Goal: Obtain resource: Obtain resource

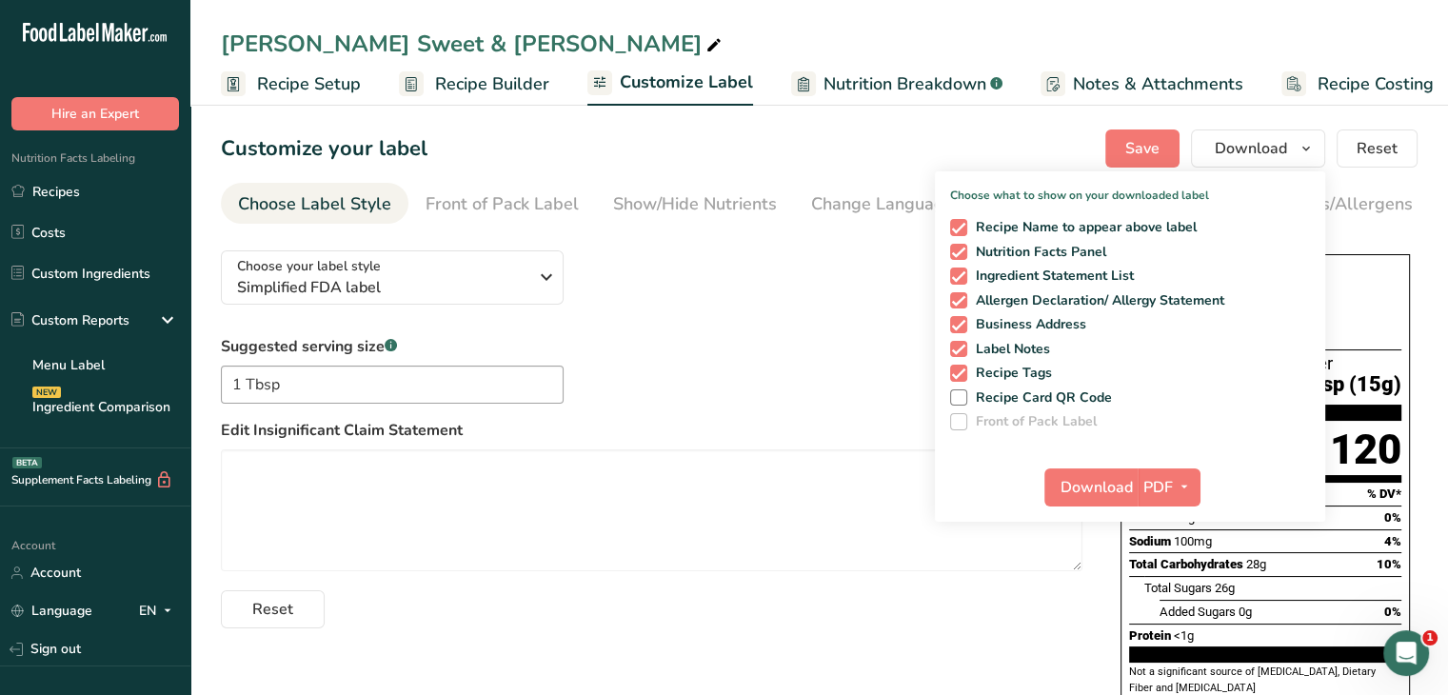
scroll to position [0, 16]
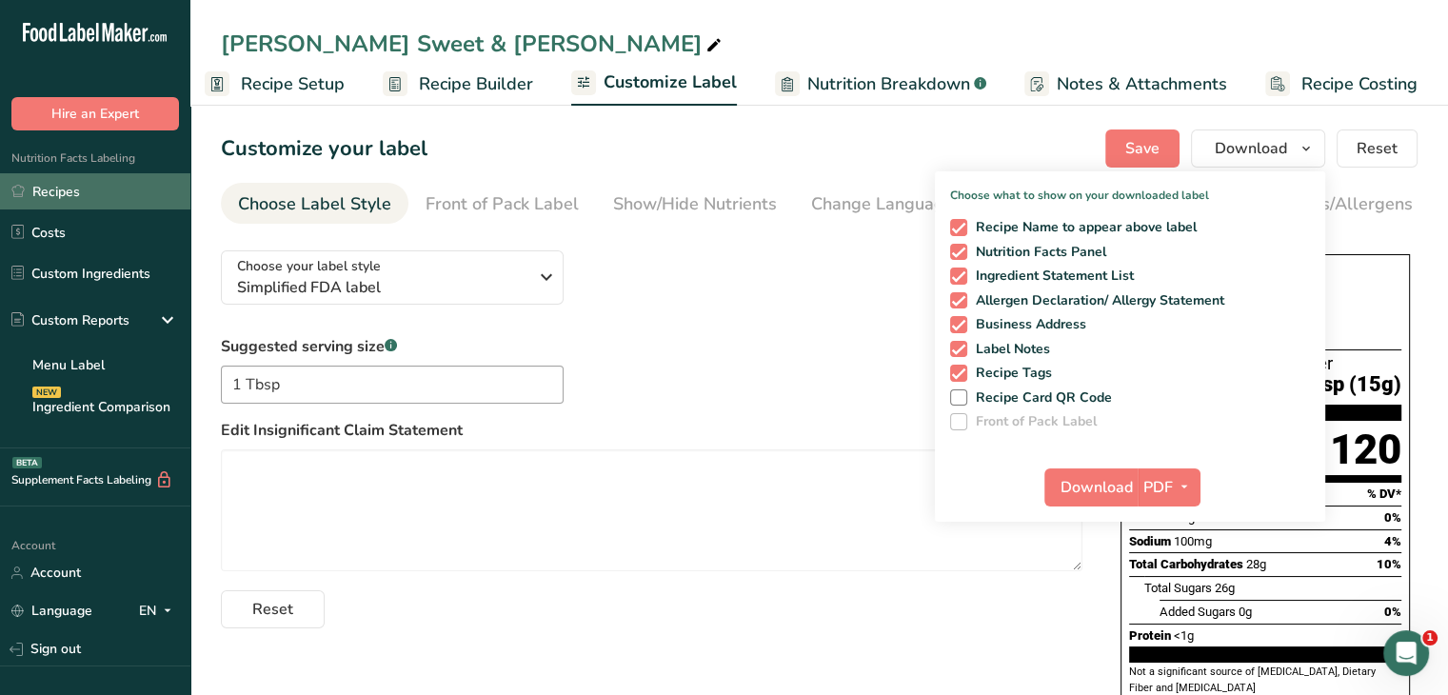
click at [69, 190] on link "Recipes" at bounding box center [95, 191] width 190 height 36
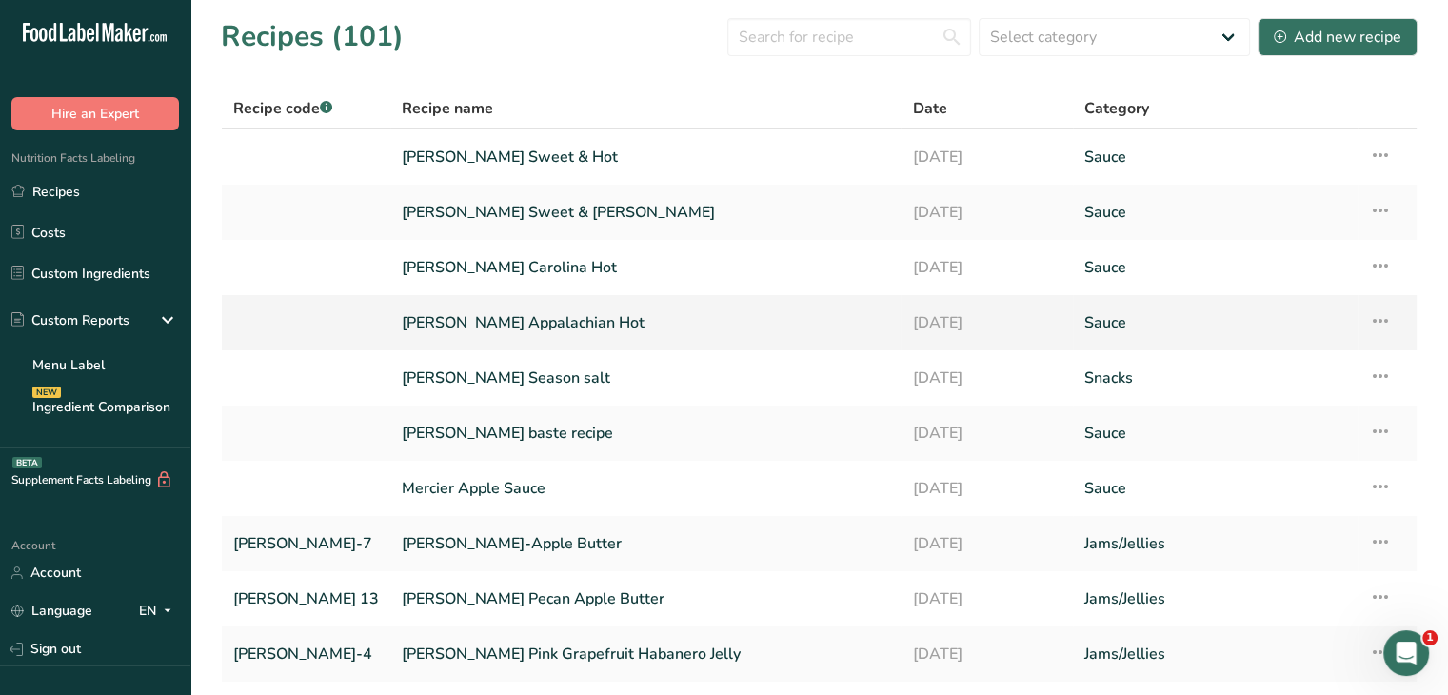
click at [418, 329] on link "[PERSON_NAME] Appalachian Hot" at bounding box center [646, 323] width 488 height 40
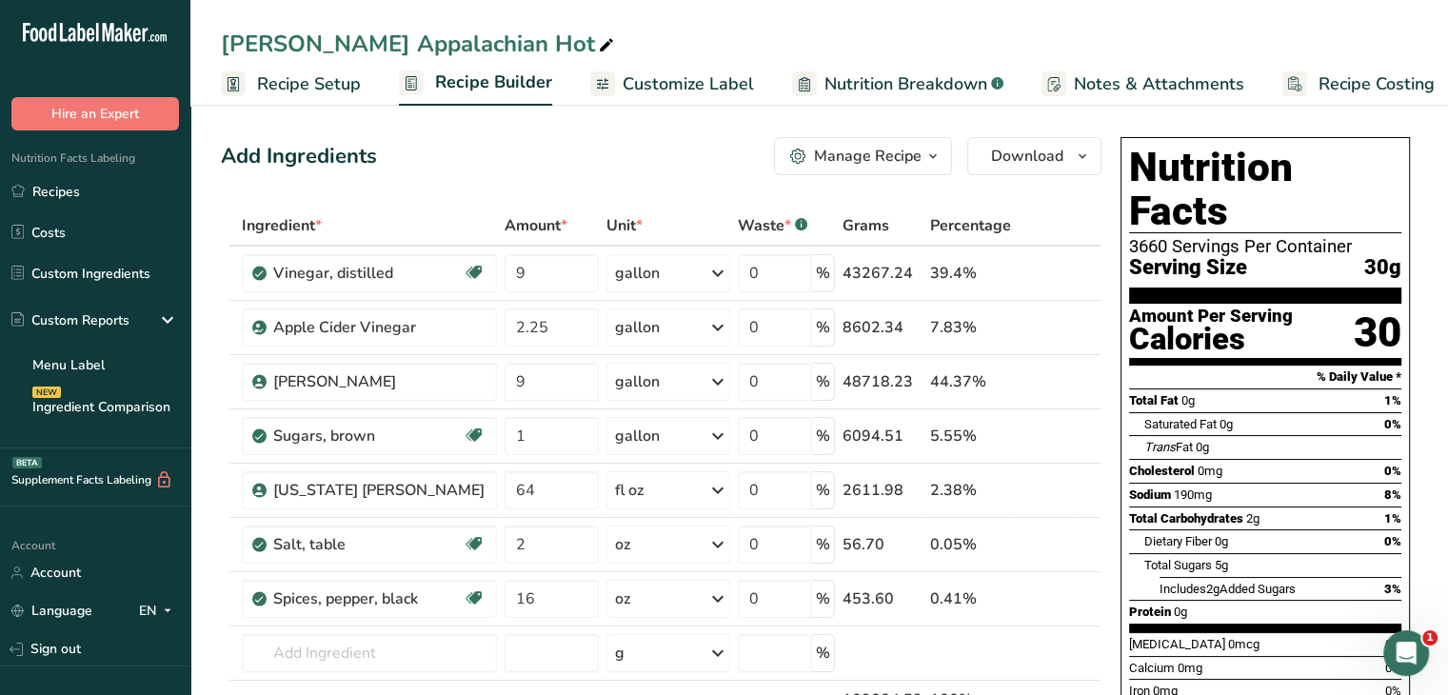
click at [604, 82] on icon at bounding box center [602, 84] width 15 height 24
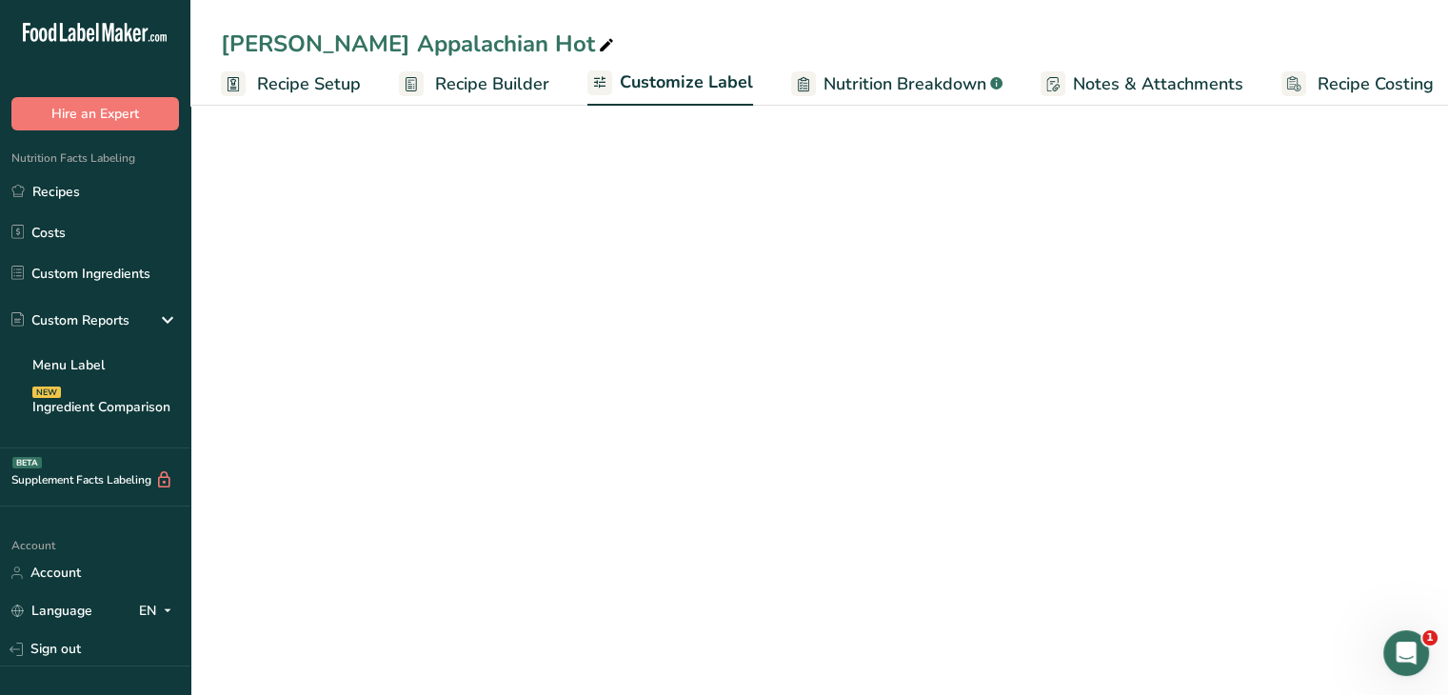
scroll to position [0, 16]
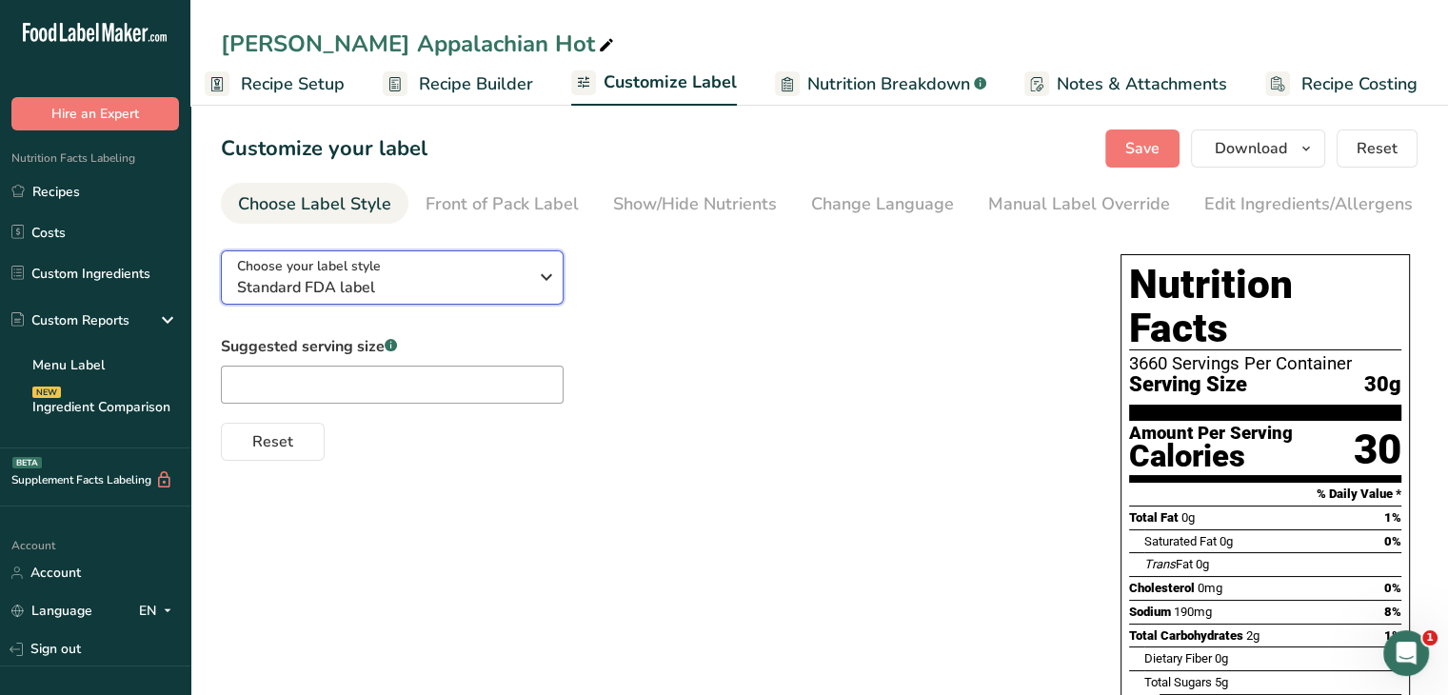
click at [541, 287] on icon "button" at bounding box center [546, 277] width 23 height 34
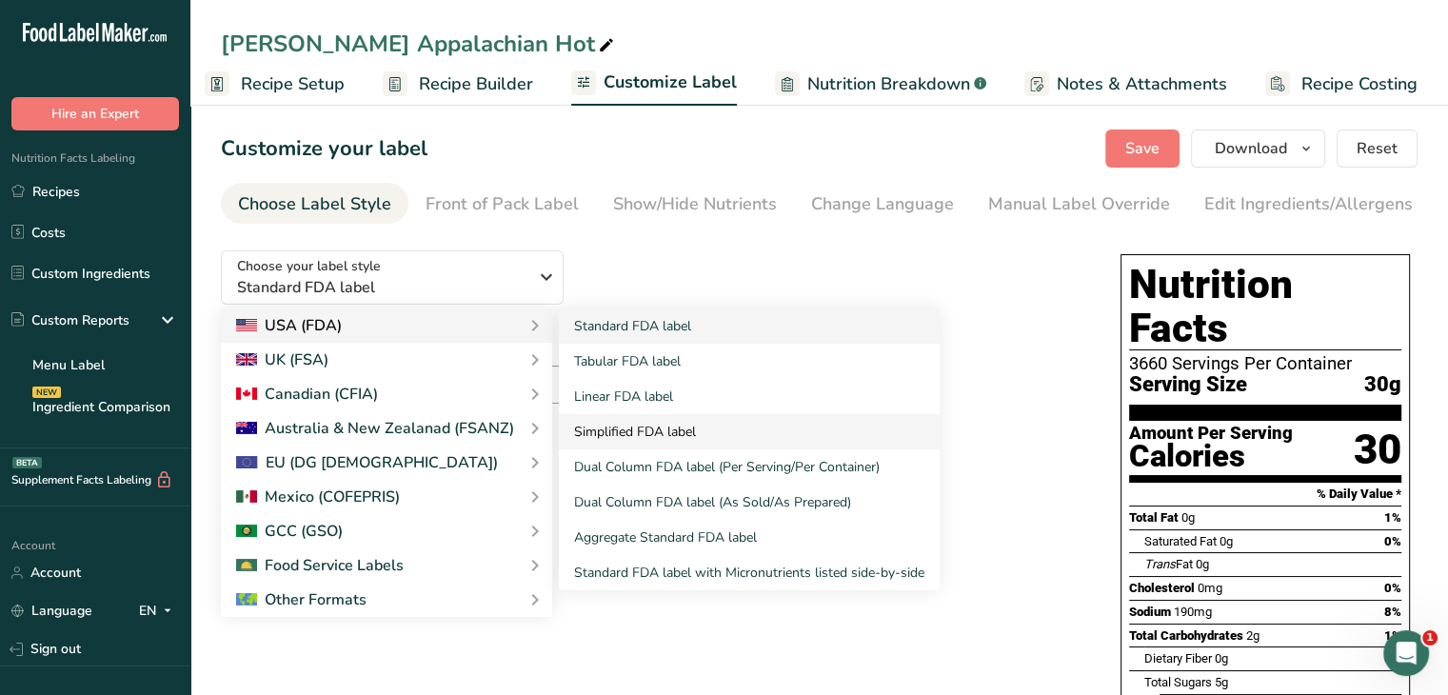
click at [642, 429] on link "Simplified FDA label" at bounding box center [749, 431] width 381 height 35
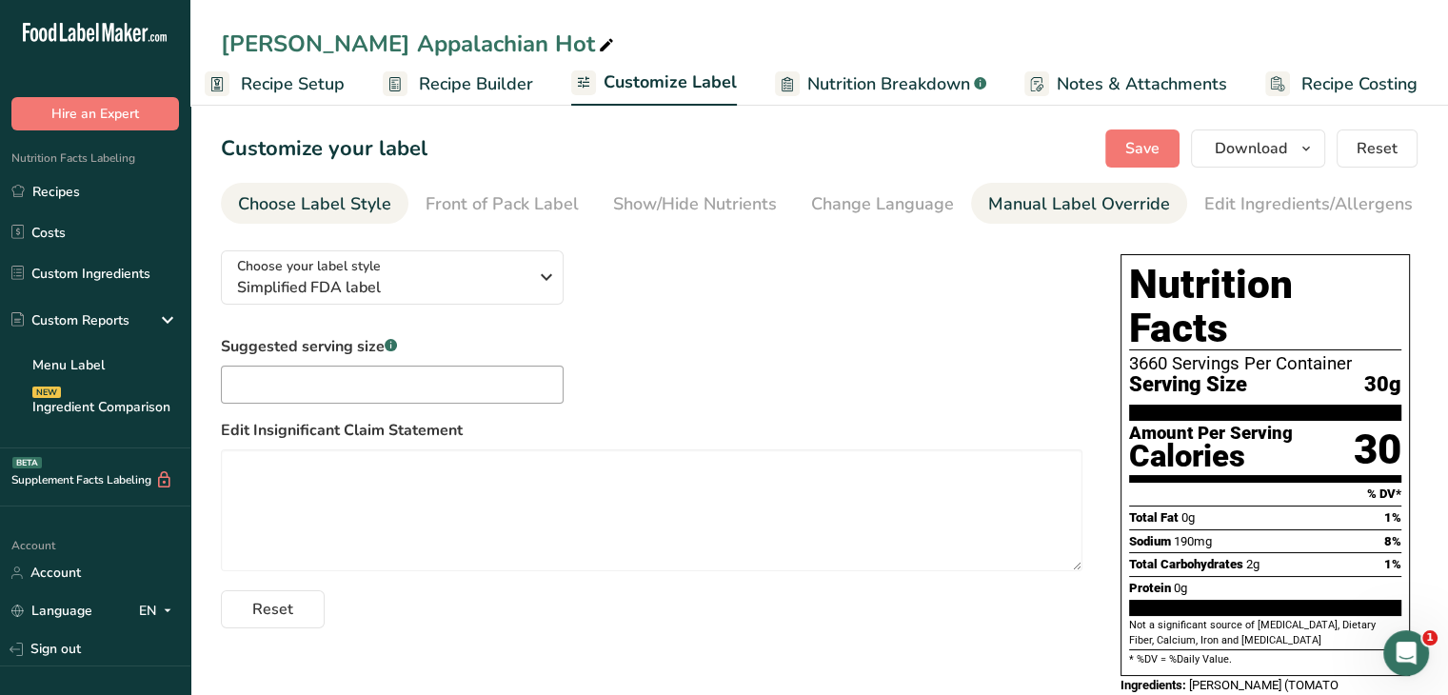
click at [1012, 204] on div "Manual Label Override" at bounding box center [1079, 204] width 182 height 26
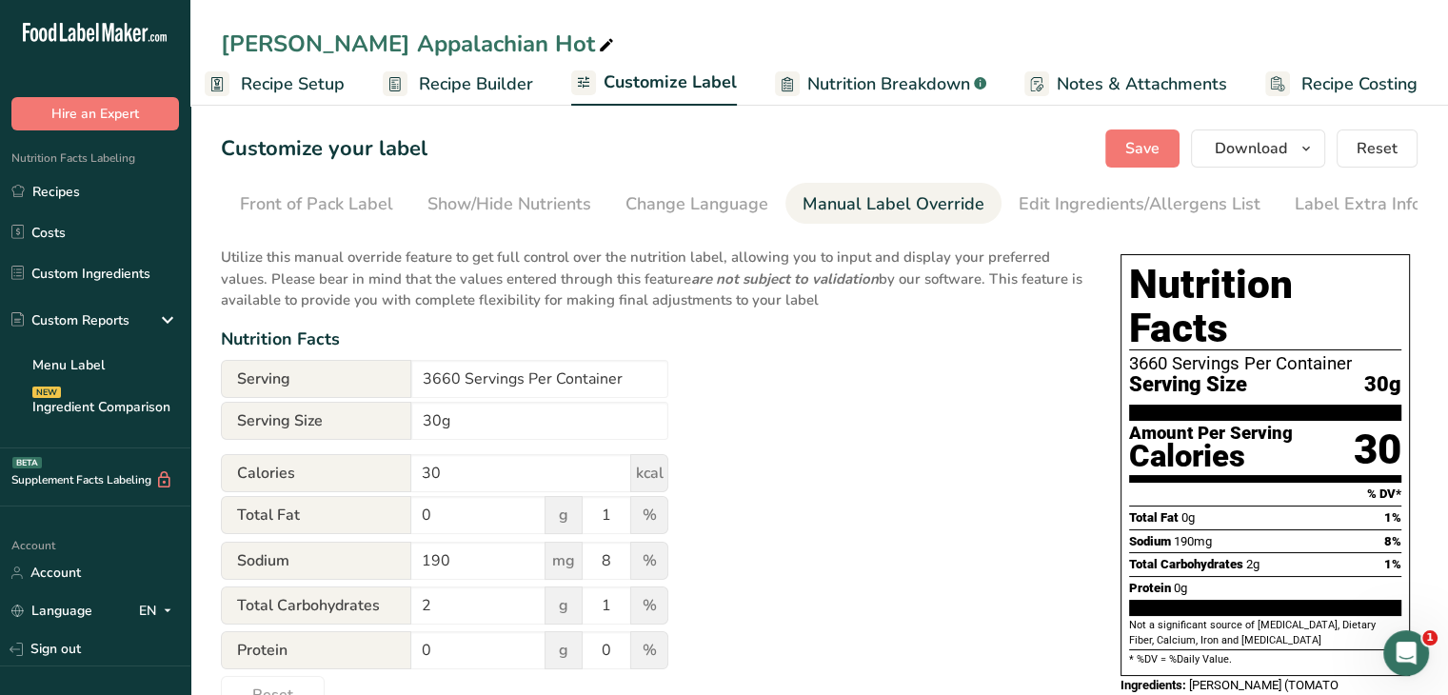
scroll to position [0, 187]
drag, startPoint x: 457, startPoint y: 382, endPoint x: 357, endPoint y: 384, distance: 100.0
click at [357, 384] on div "Serving 3660 Servings Per Container" at bounding box center [445, 379] width 448 height 38
click at [489, 197] on div "Show/Hide Nutrients" at bounding box center [509, 204] width 164 height 26
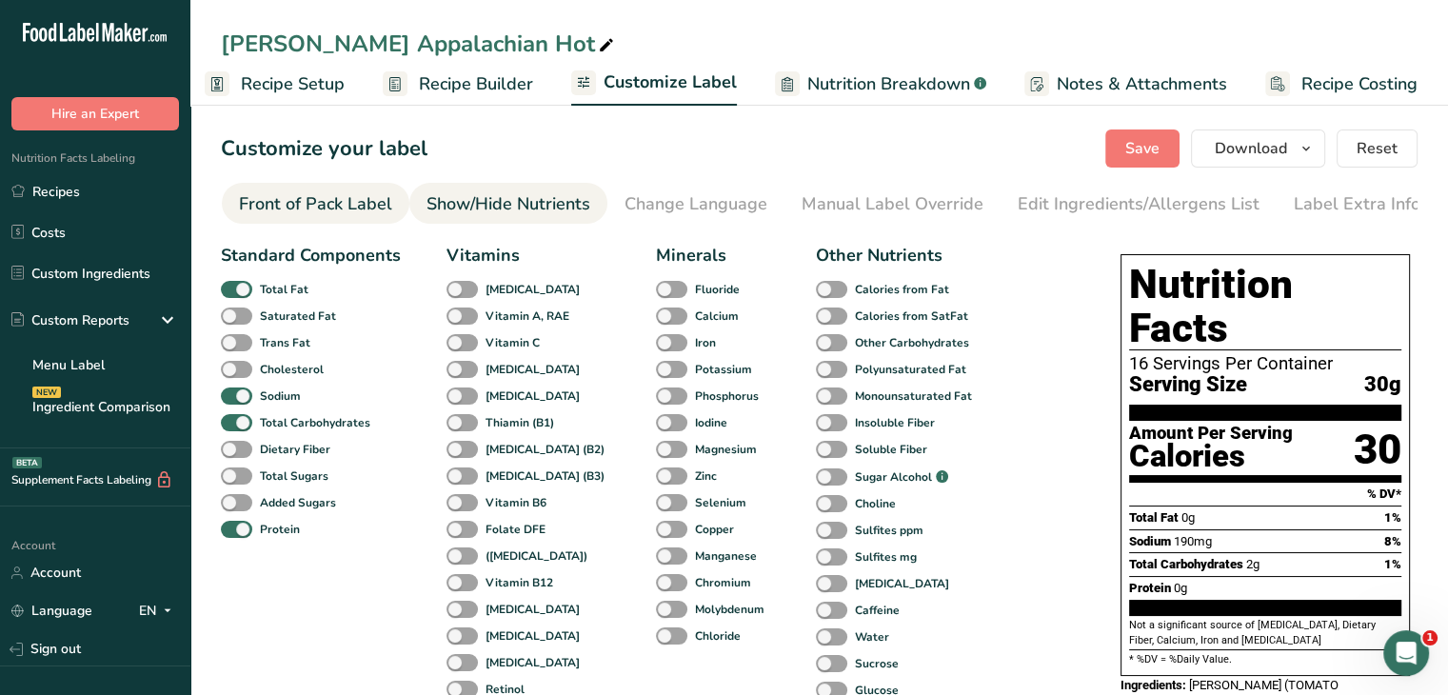
click at [307, 199] on div "Front of Pack Label" at bounding box center [315, 204] width 153 height 26
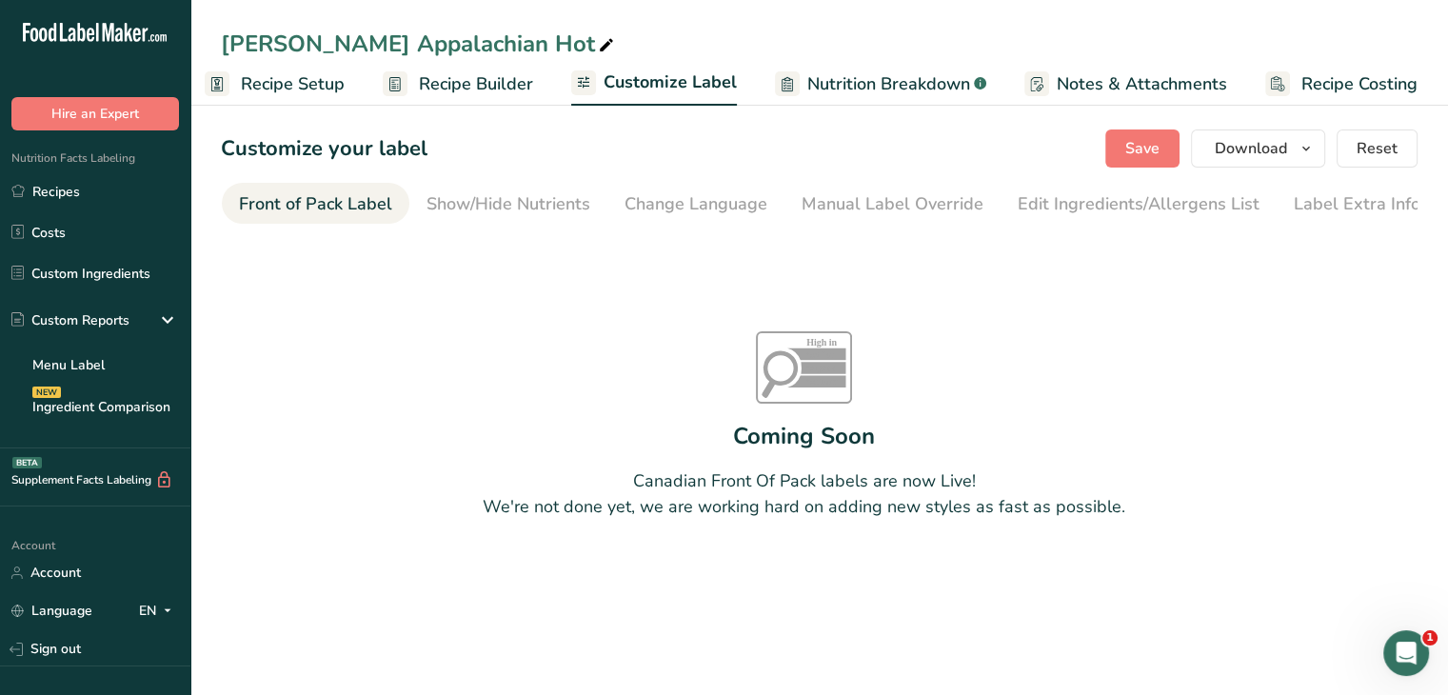
scroll to position [0, 185]
click at [556, 212] on div "Show/Hide Nutrients" at bounding box center [511, 204] width 164 height 26
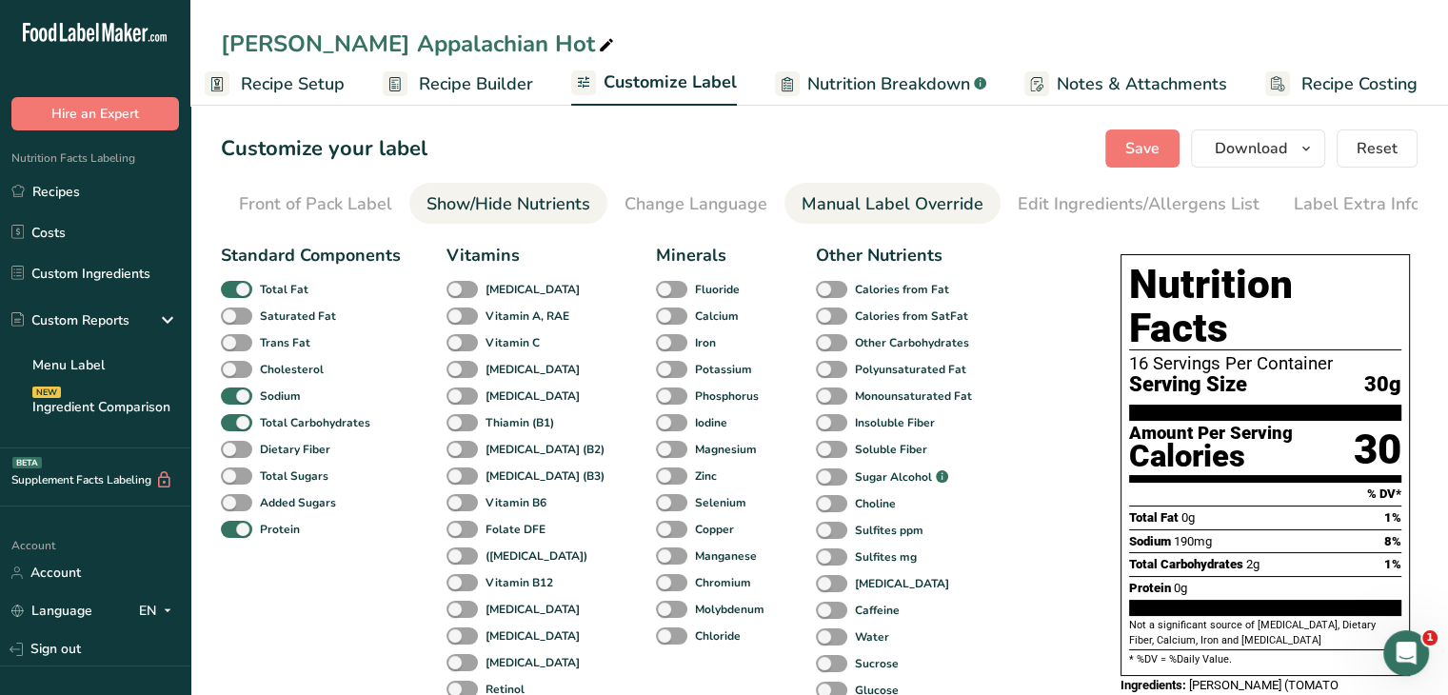
click at [908, 204] on div "Manual Label Override" at bounding box center [893, 204] width 182 height 26
type input "3660 Servings Per Container"
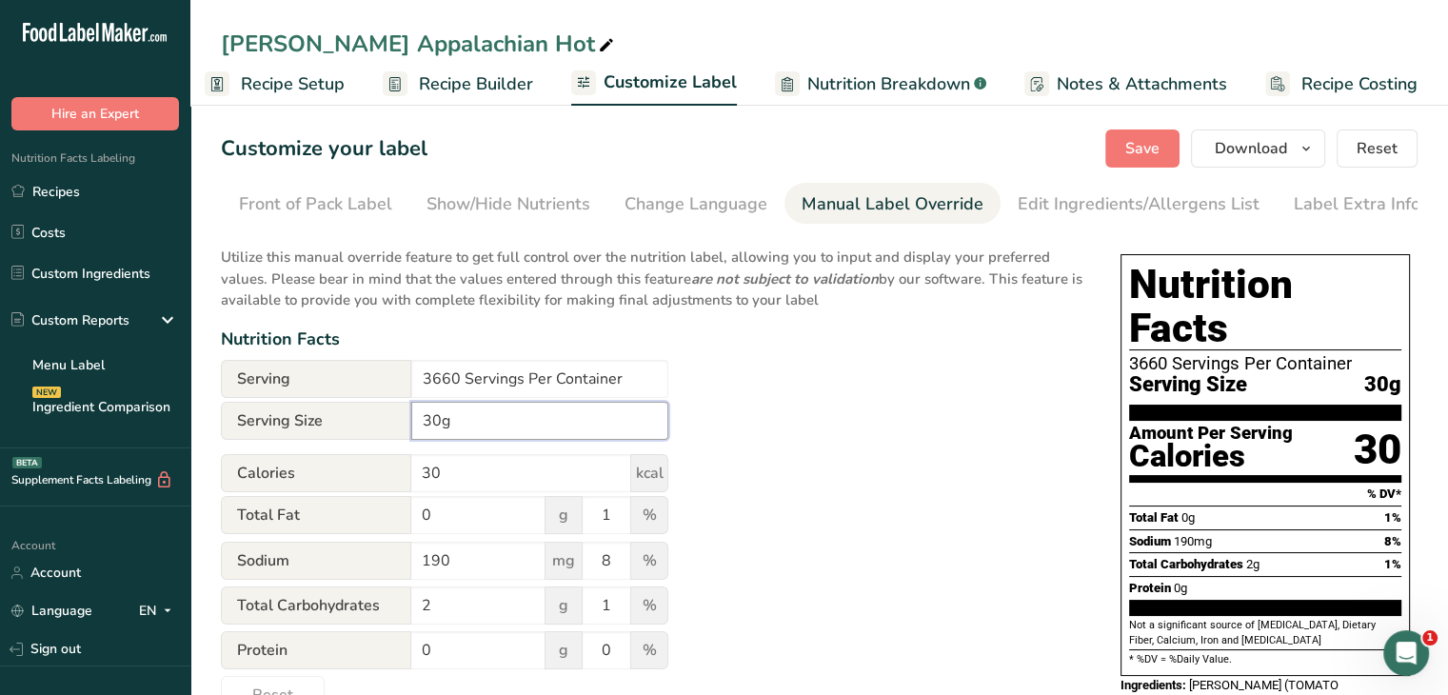
click at [423, 428] on input "30g" at bounding box center [539, 421] width 257 height 38
click at [507, 429] on input "1 Tbsp (30g" at bounding box center [539, 421] width 257 height 38
type input "1 Tbsp (30g)"
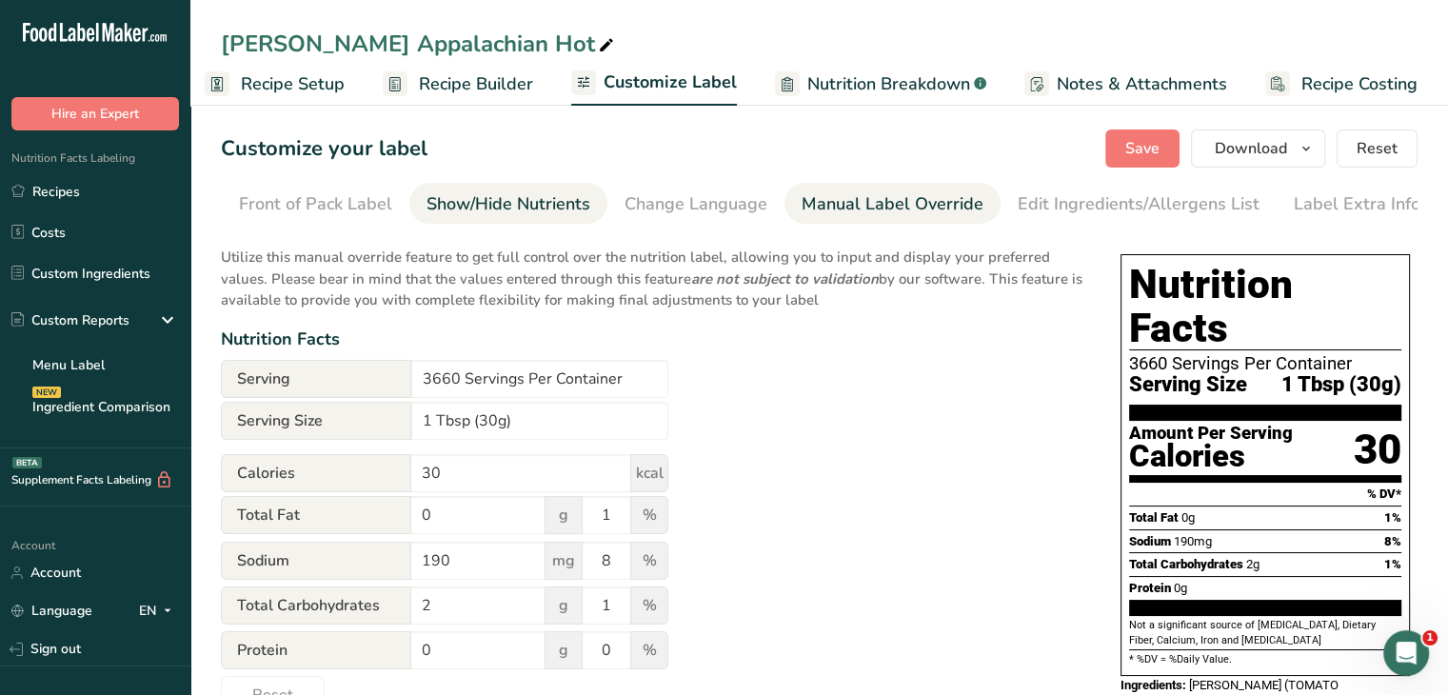
click at [511, 216] on div "Show/Hide Nutrients" at bounding box center [509, 204] width 164 height 26
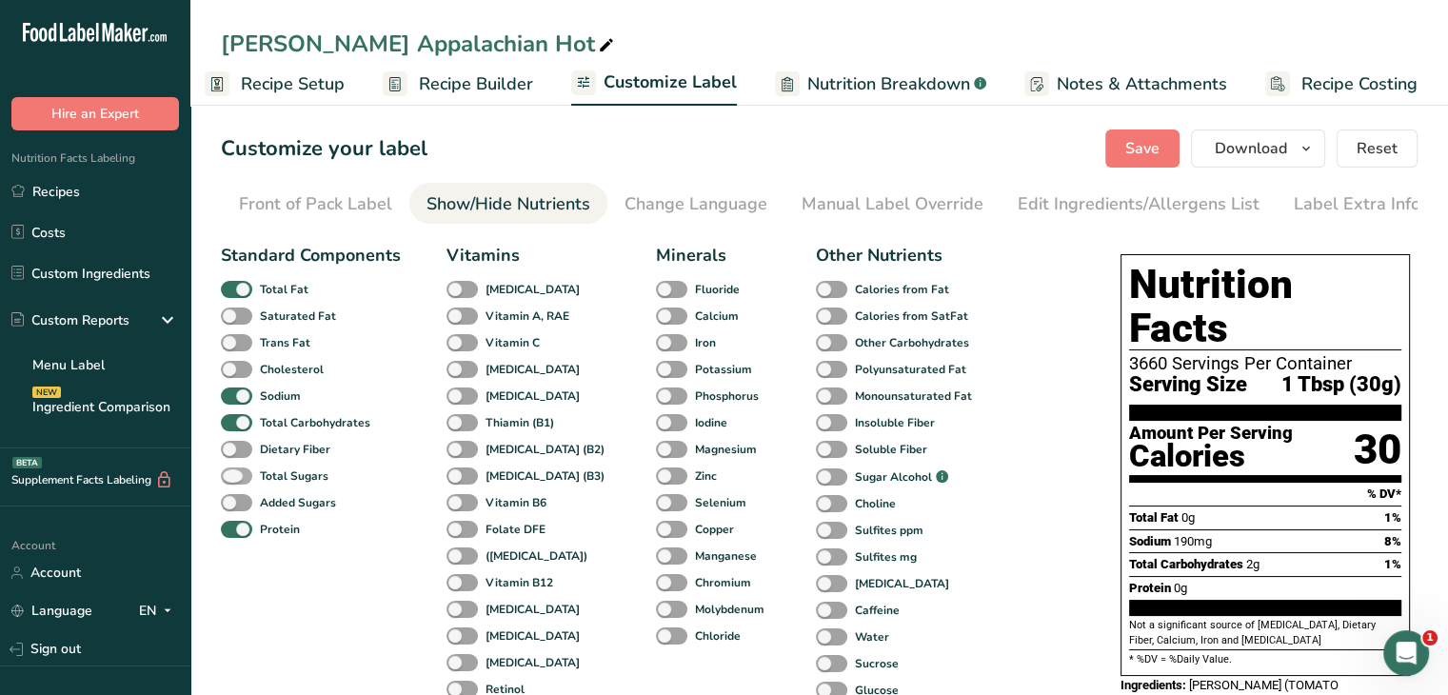
click at [296, 480] on b "Total Sugars" at bounding box center [294, 476] width 69 height 17
click at [233, 480] on input "Total Sugars" at bounding box center [227, 475] width 12 height 12
checkbox input "true"
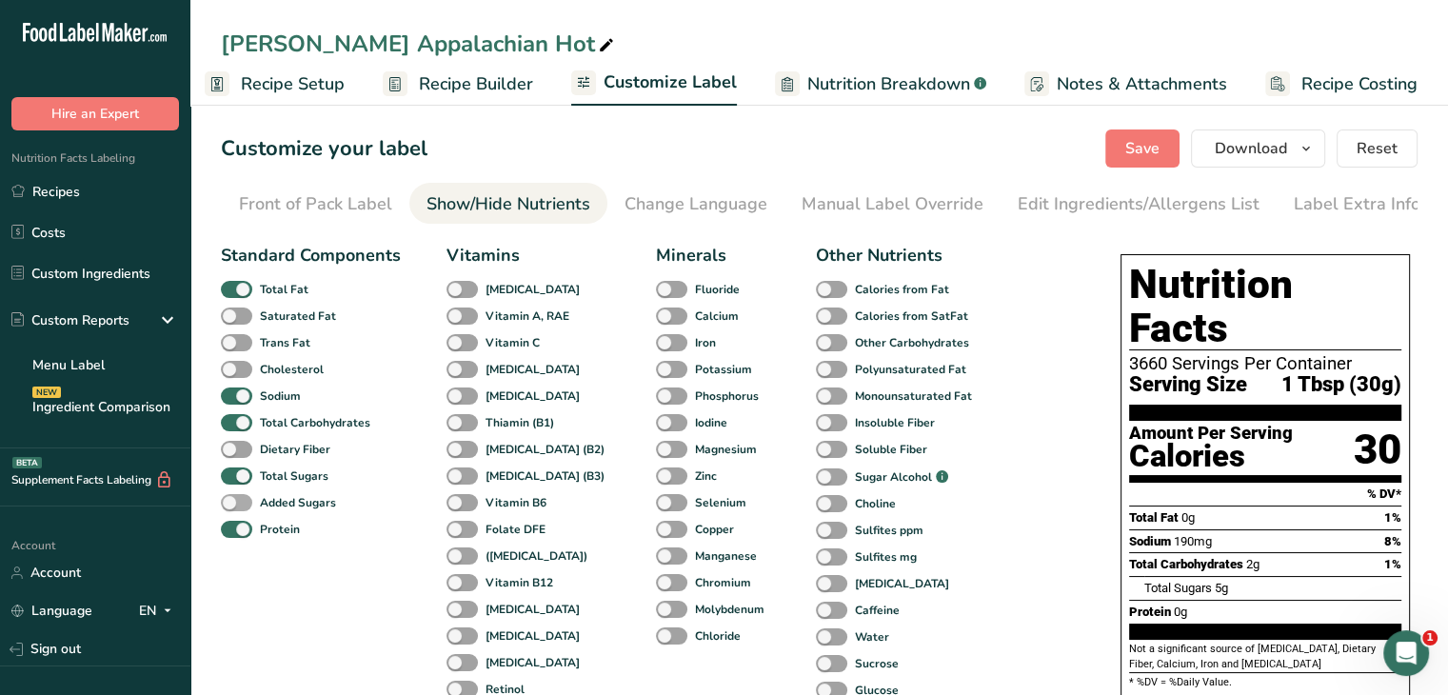
click at [267, 501] on b "Added Sugars" at bounding box center [298, 502] width 76 height 17
click at [233, 501] on input "Added Sugars" at bounding box center [227, 502] width 12 height 12
checkbox input "true"
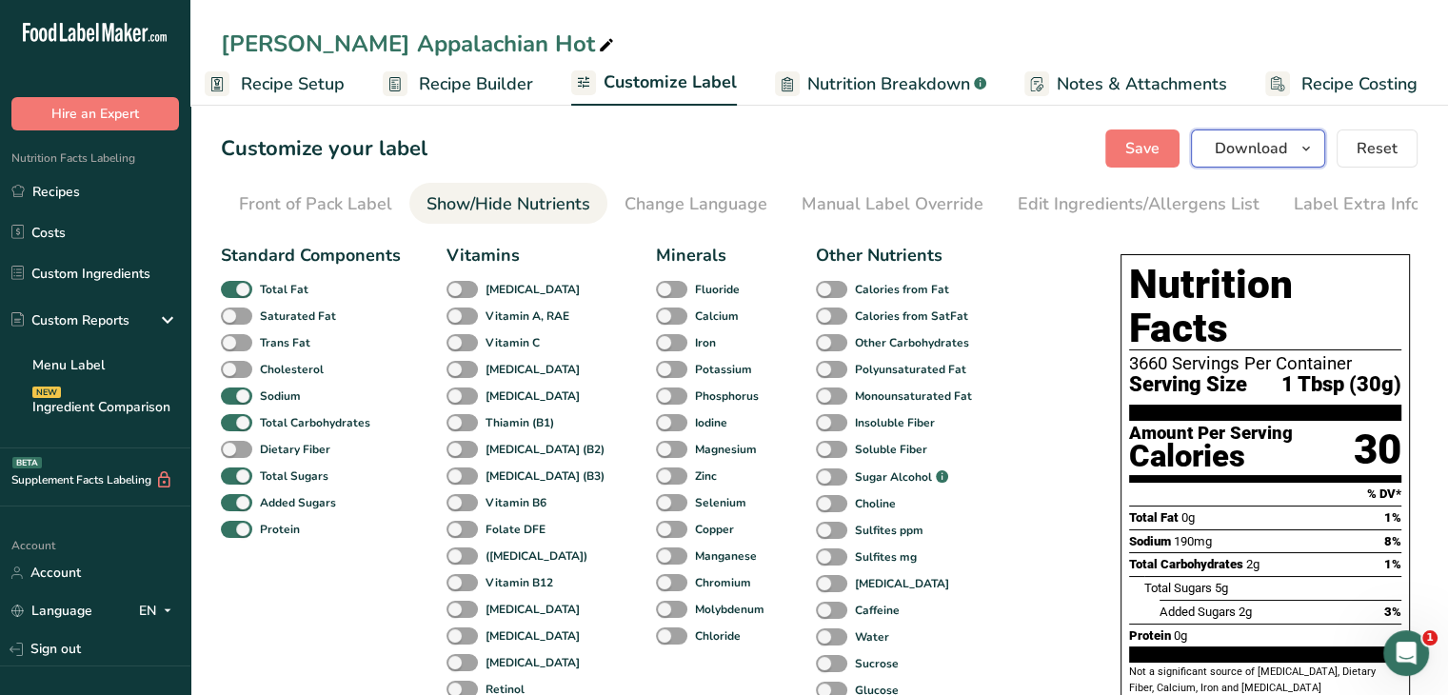
click at [1313, 150] on icon "button" at bounding box center [1306, 149] width 15 height 24
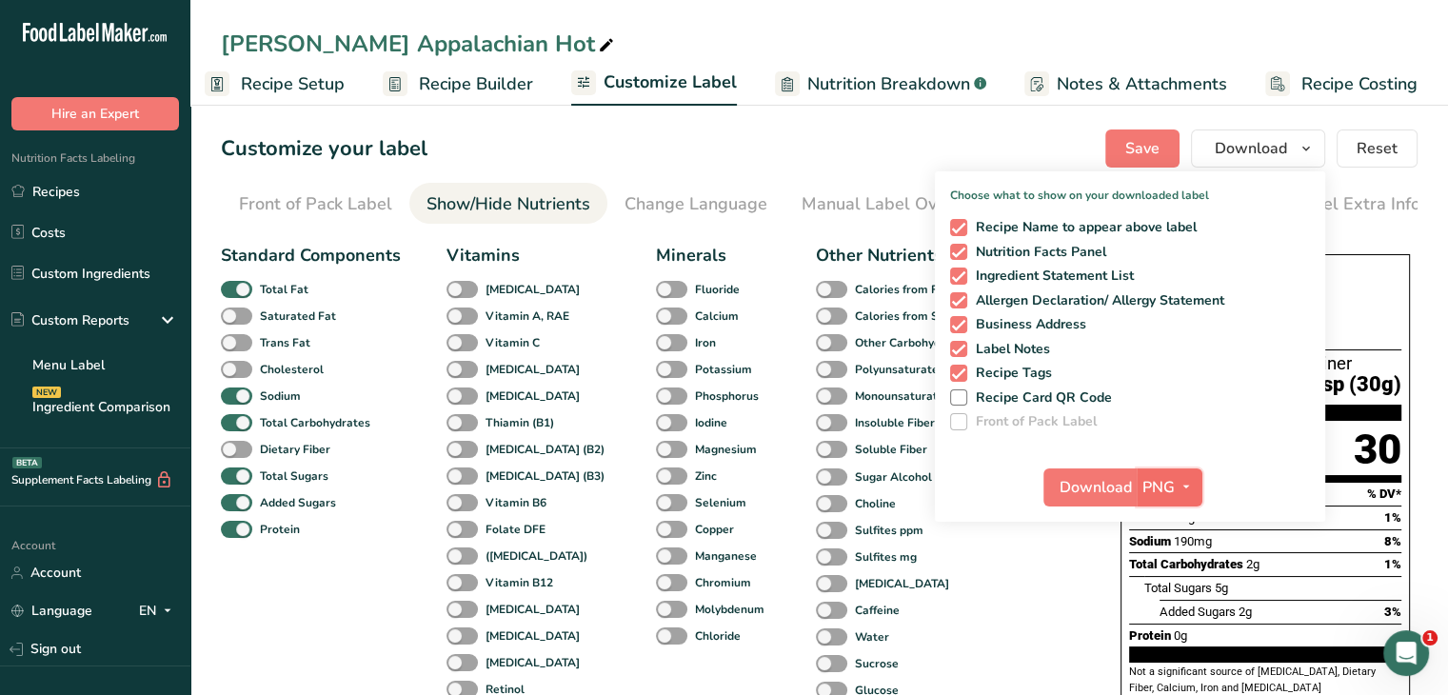
click at [1188, 488] on icon "button" at bounding box center [1186, 487] width 15 height 24
click at [1168, 623] on link "PDF" at bounding box center [1172, 620] width 61 height 31
click at [1126, 485] on span "Download" at bounding box center [1097, 487] width 72 height 23
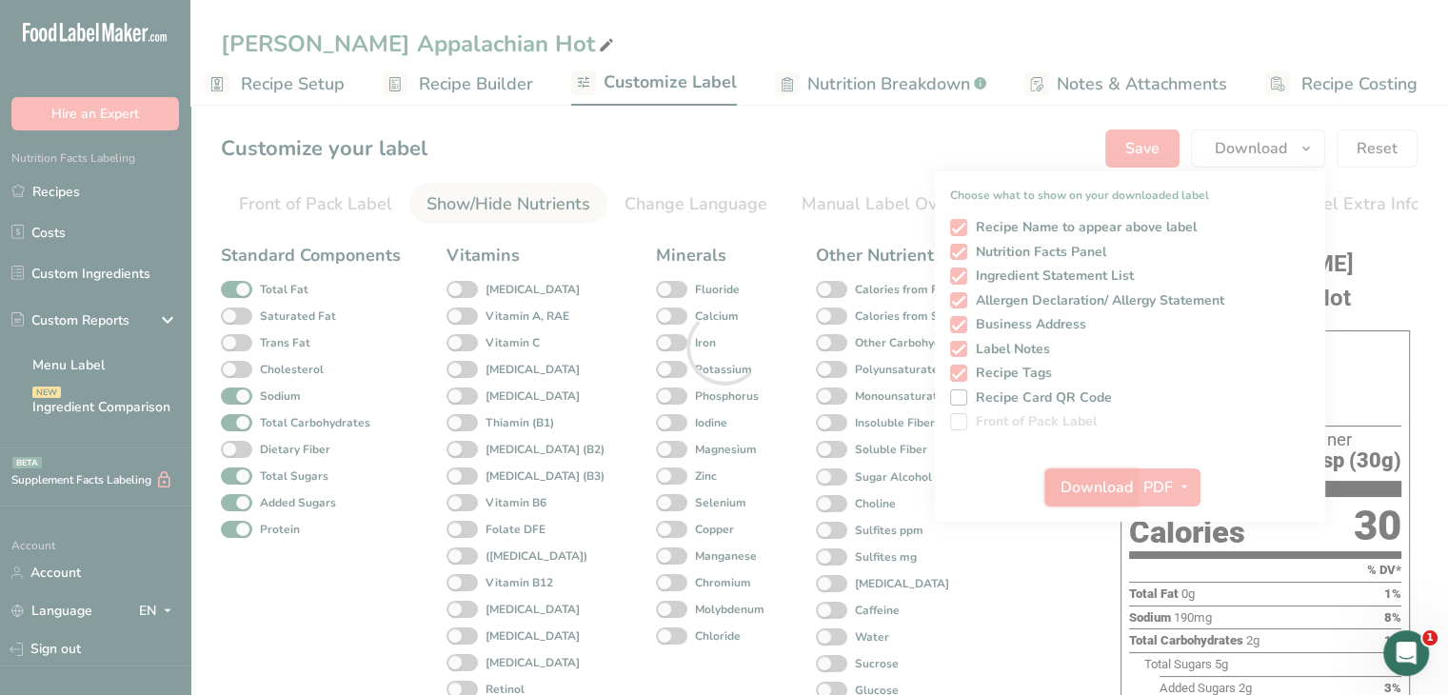
scroll to position [0, 0]
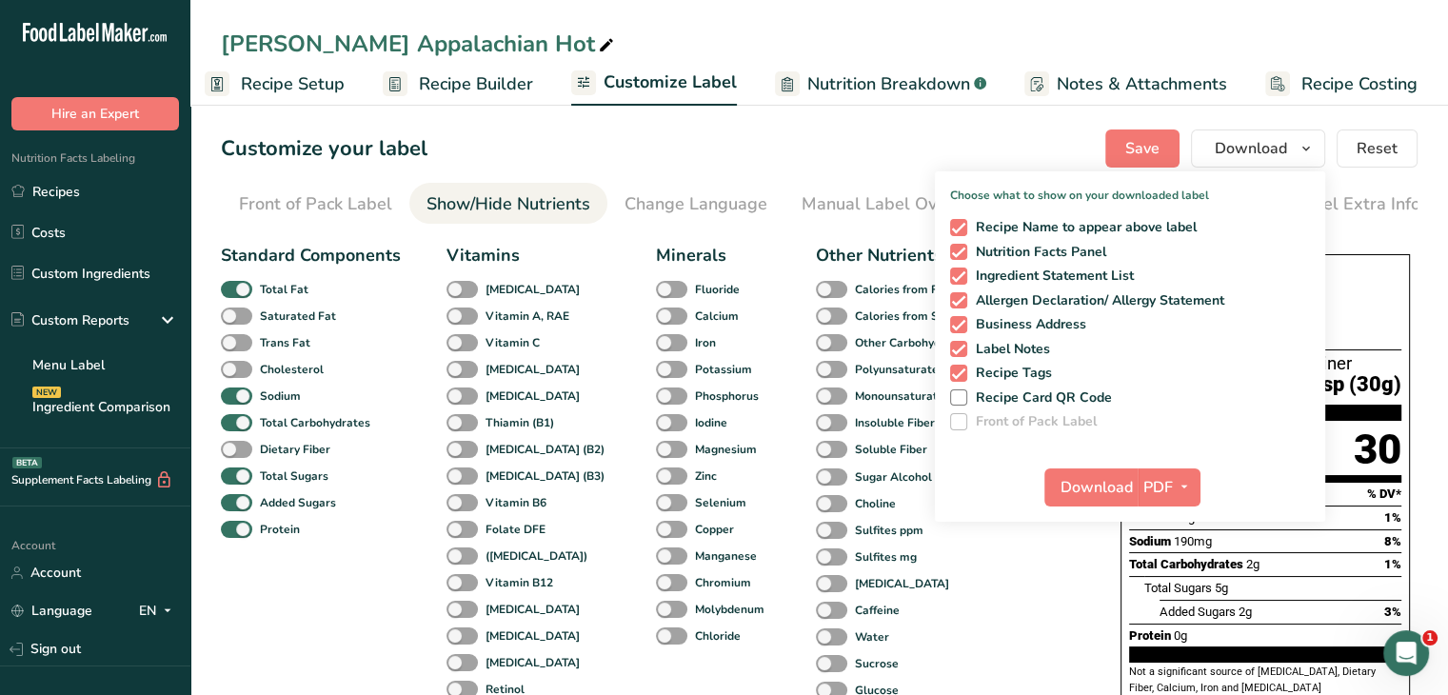
click at [1038, 600] on div "Standard Components Total Fat Saturated Fat Trans Fat [MEDICAL_DATA] Sodium Tot…" at bounding box center [652, 661] width 862 height 852
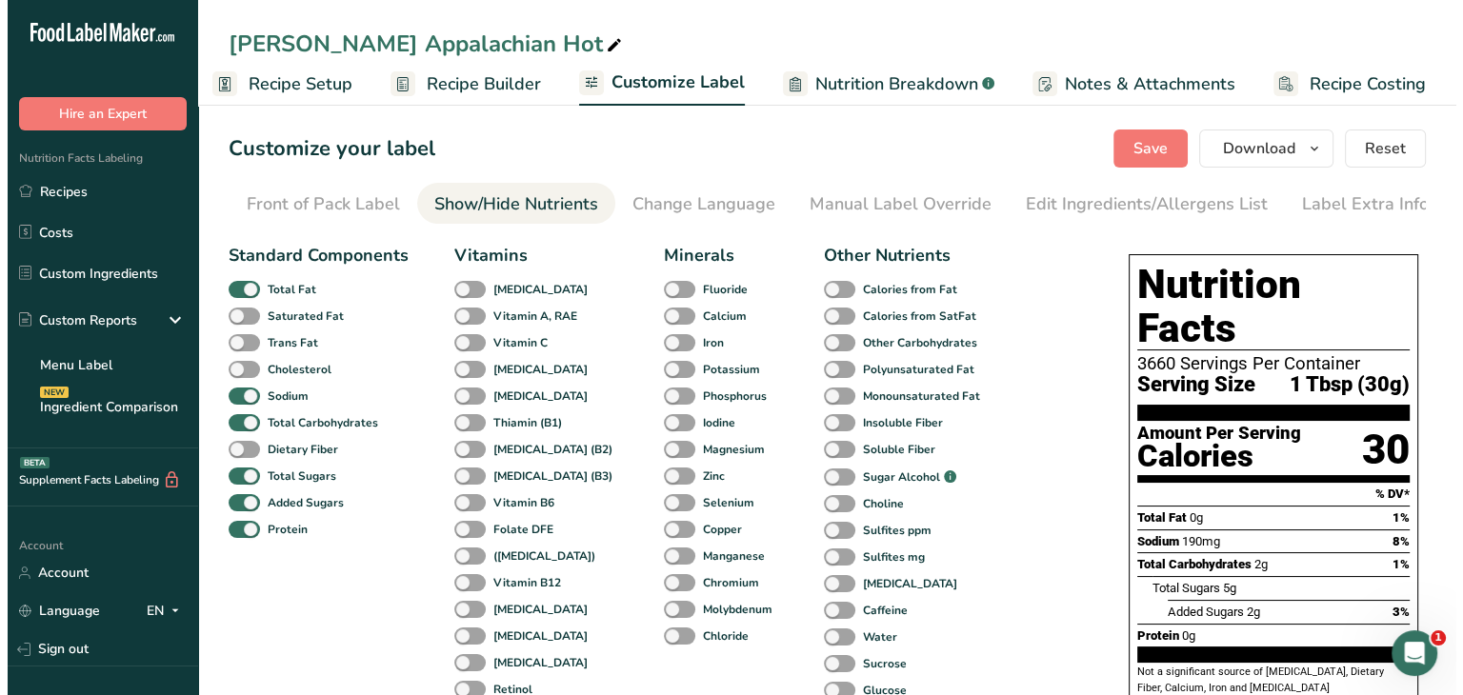
scroll to position [429, 0]
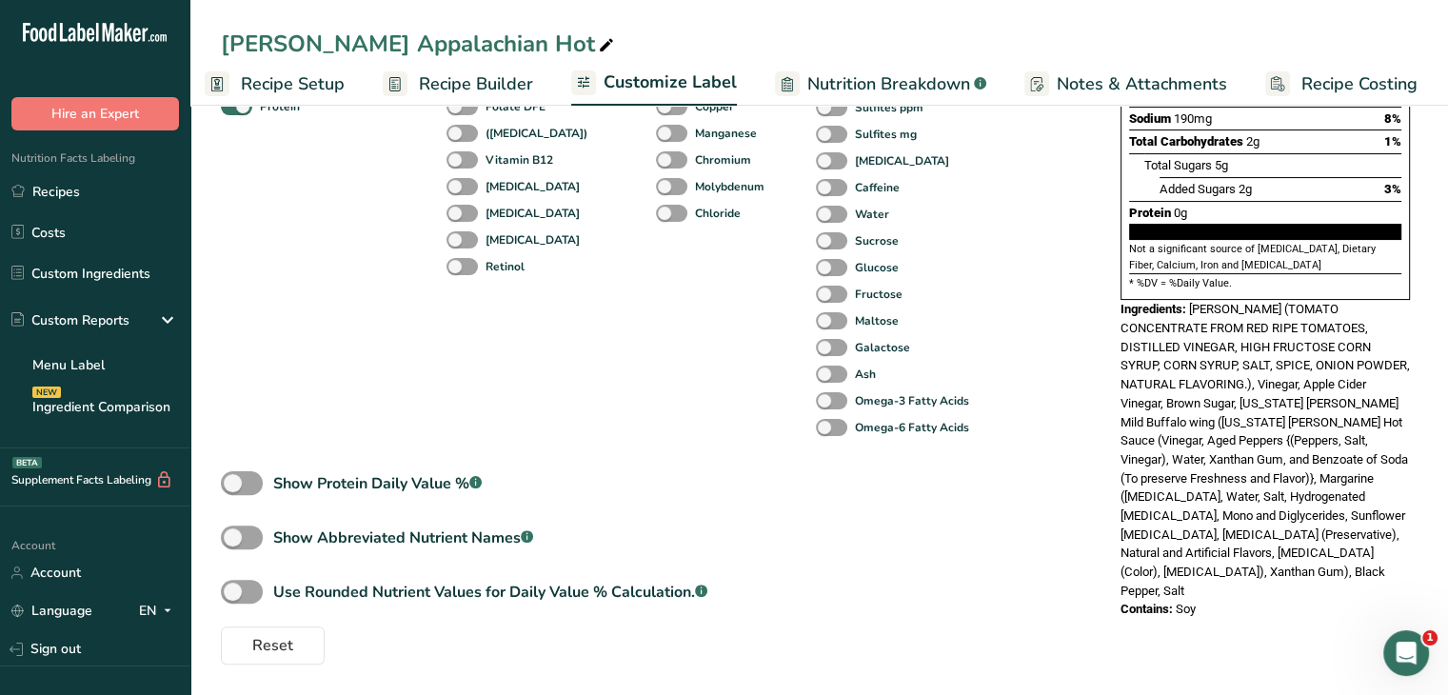
drag, startPoint x: 1196, startPoint y: 545, endPoint x: 1128, endPoint y: 283, distance: 270.5
click at [1120, 262] on div "Nutrition Facts 3660 Servings Per Container Serving Size 1 Tbsp (30g) Amount Pe…" at bounding box center [1265, 225] width 305 height 803
copy div "Ingredients: [PERSON_NAME] (TOMATO CONCENTRATE FROM RED RIPE TOMATOES, DISTILLE…"
click at [96, 199] on link "Recipes" at bounding box center [95, 191] width 190 height 36
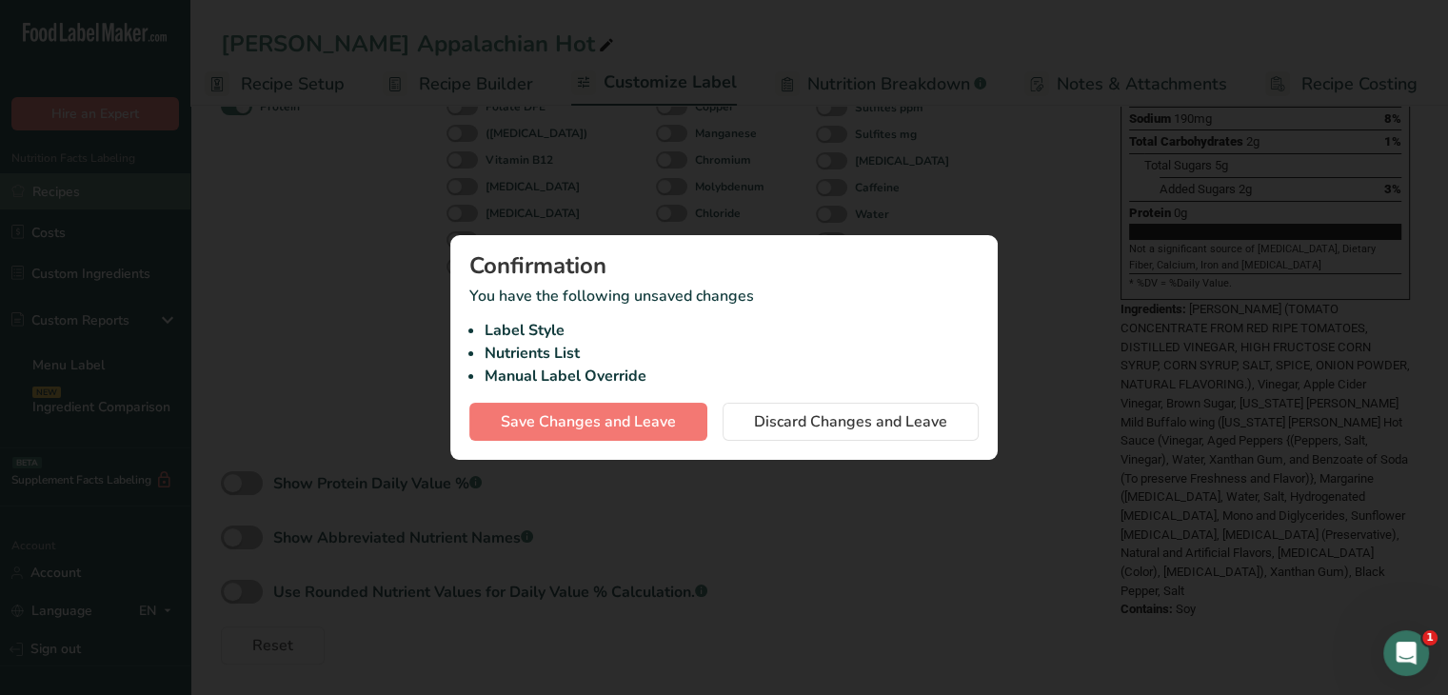
scroll to position [0, 2]
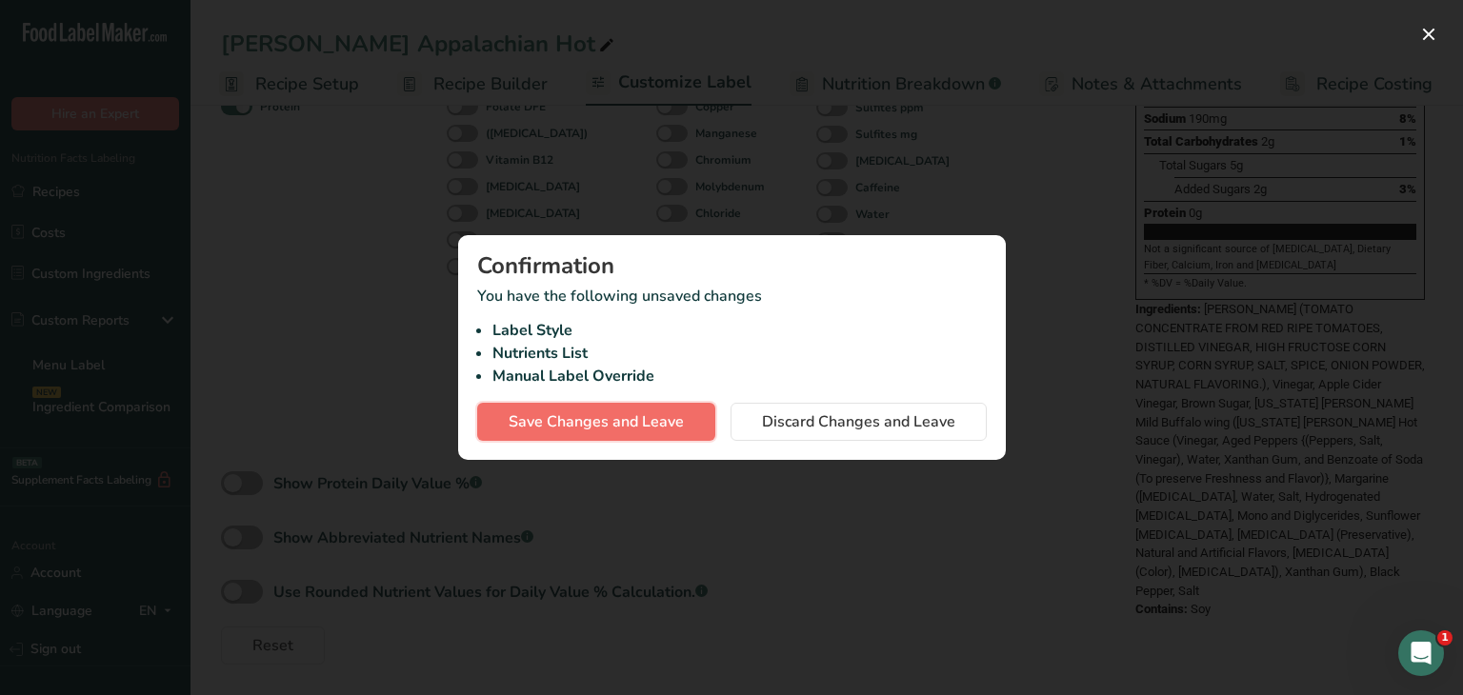
click at [626, 427] on span "Save Changes and Leave" at bounding box center [596, 421] width 175 height 23
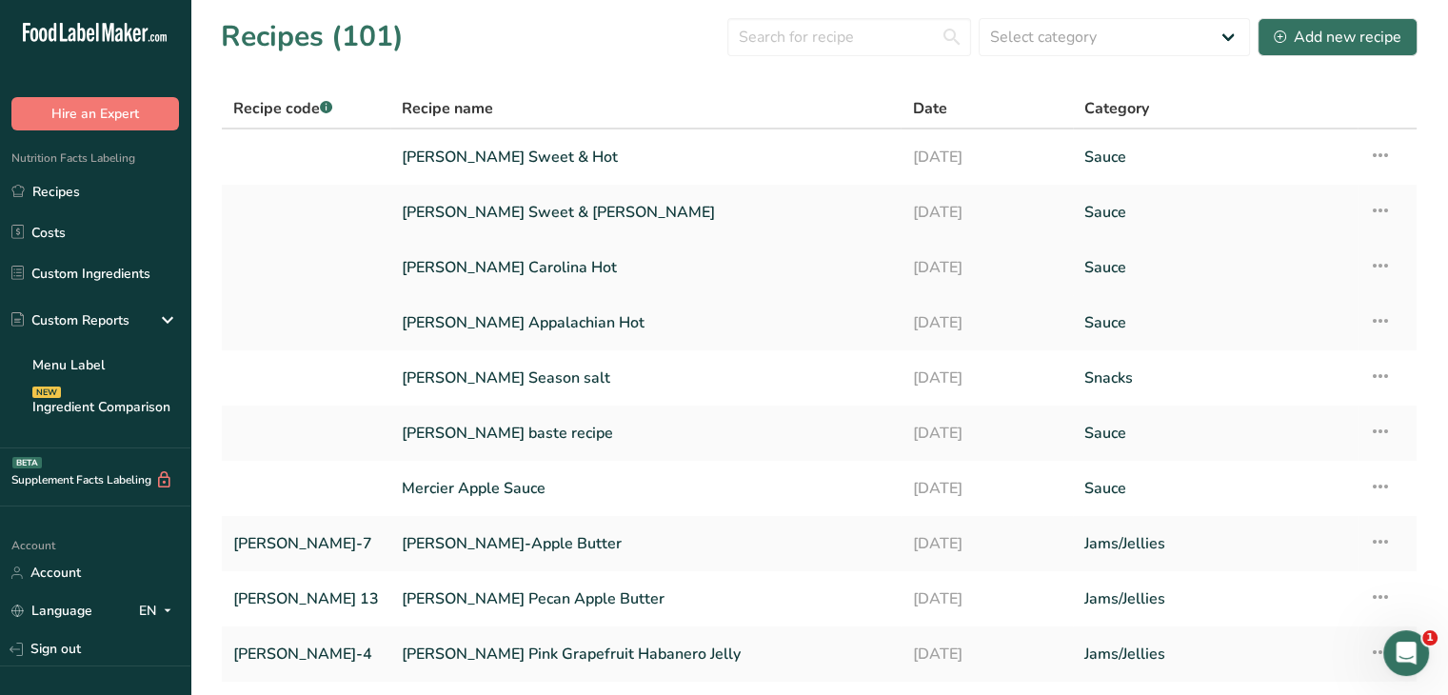
click at [484, 271] on link "[PERSON_NAME] Carolina Hot" at bounding box center [646, 268] width 488 height 40
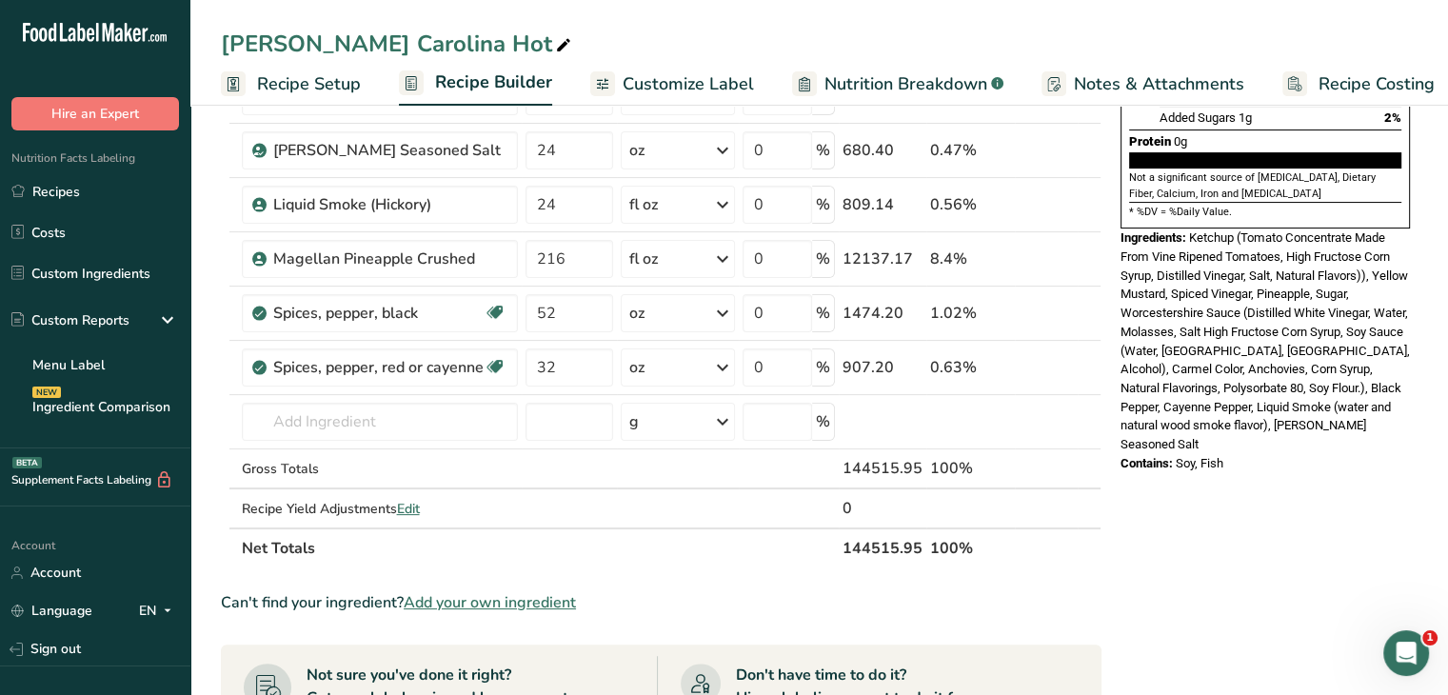
scroll to position [286, 0]
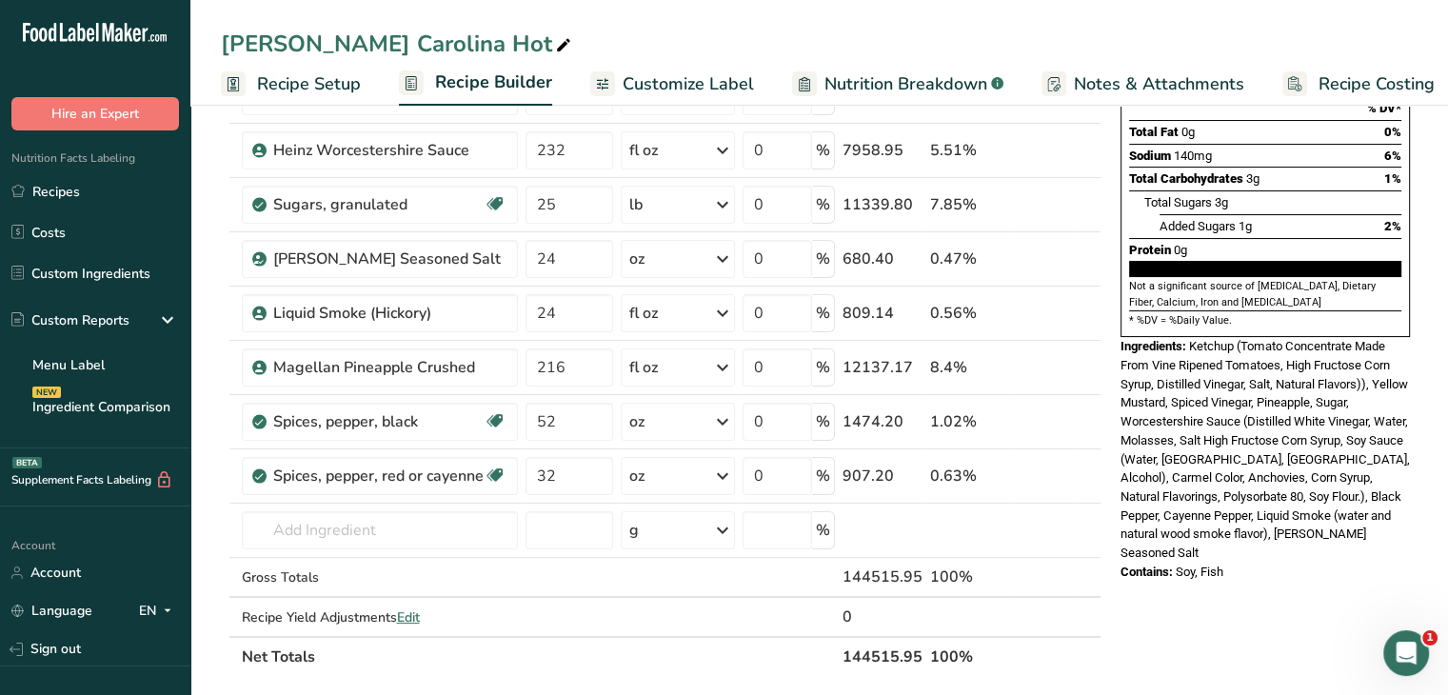
drag, startPoint x: 1227, startPoint y: 509, endPoint x: 1117, endPoint y: 301, distance: 234.7
click at [1117, 301] on div "Nutrition Facts 30 Servings Per Container Serving Size 1 Tbsp (15g) Amount Per …" at bounding box center [1265, 225] width 305 height 728
copy div "Ingredients: Ketchup (Tomato Concentrate Made From Vine Ripened Tomatoes, High …"
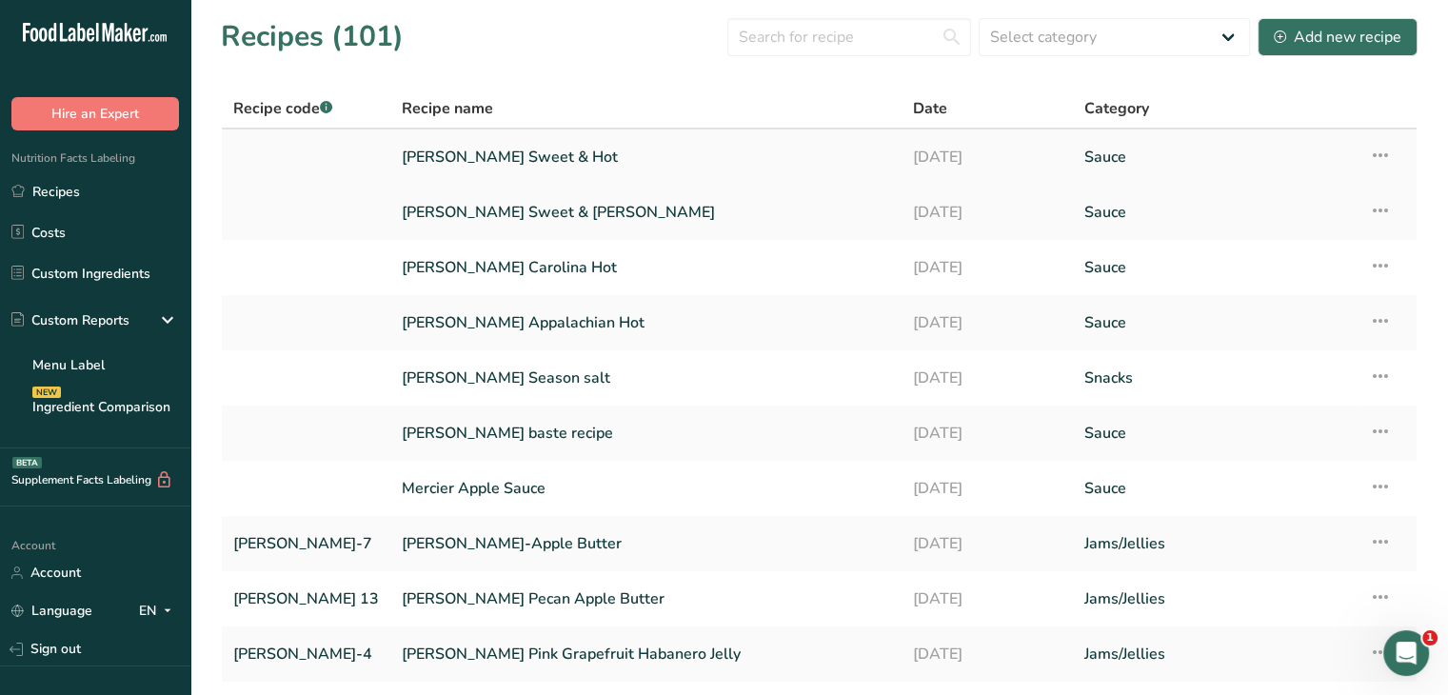
click at [547, 159] on link "[PERSON_NAME] Sweet & Hot" at bounding box center [646, 157] width 488 height 40
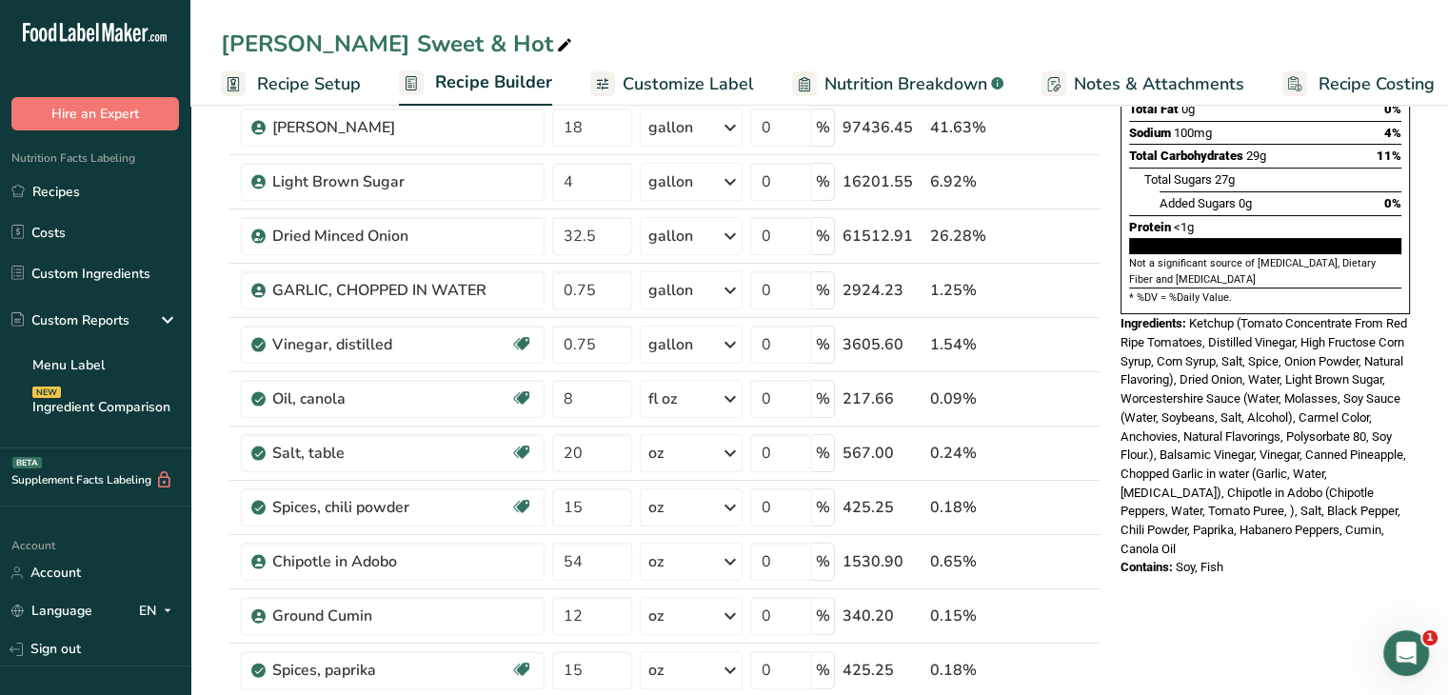
scroll to position [286, 0]
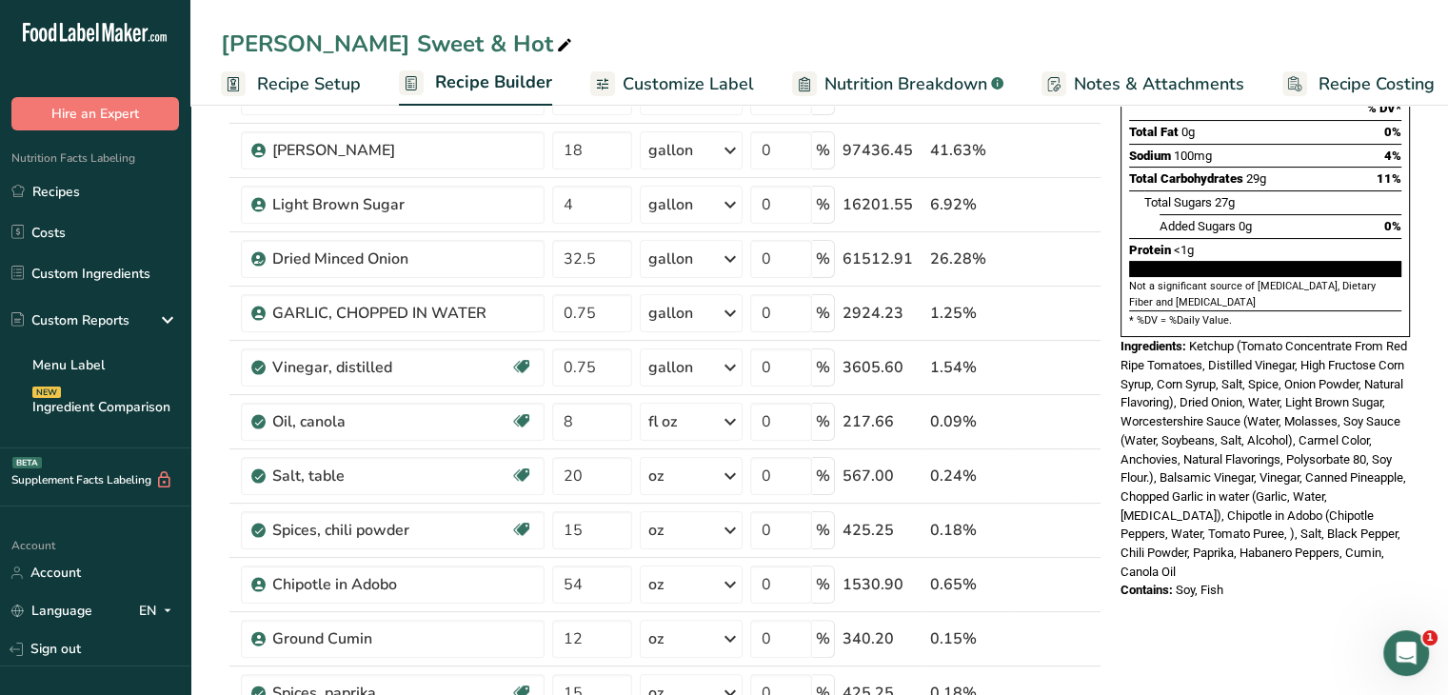
drag, startPoint x: 1120, startPoint y: 302, endPoint x: 1277, endPoint y: 553, distance: 296.5
click at [1277, 553] on div "Nutrition Facts 16 Servings Per Container Serving Size 1 Tbsp (15g) Amount Per …" at bounding box center [1265, 234] width 305 height 747
copy div "Ingredients: Ketchup (Tomato Concentrate From Red Ripe Tomatoes, Distilled Vine…"
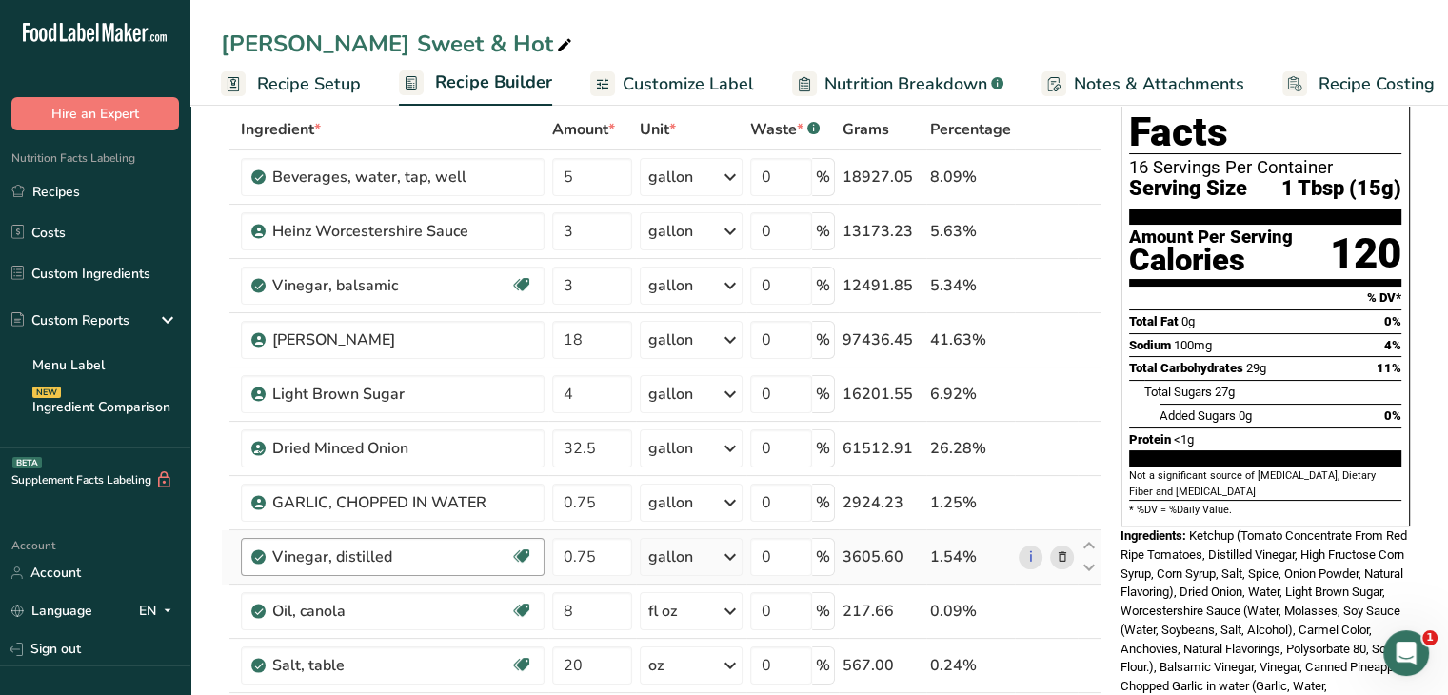
scroll to position [95, 0]
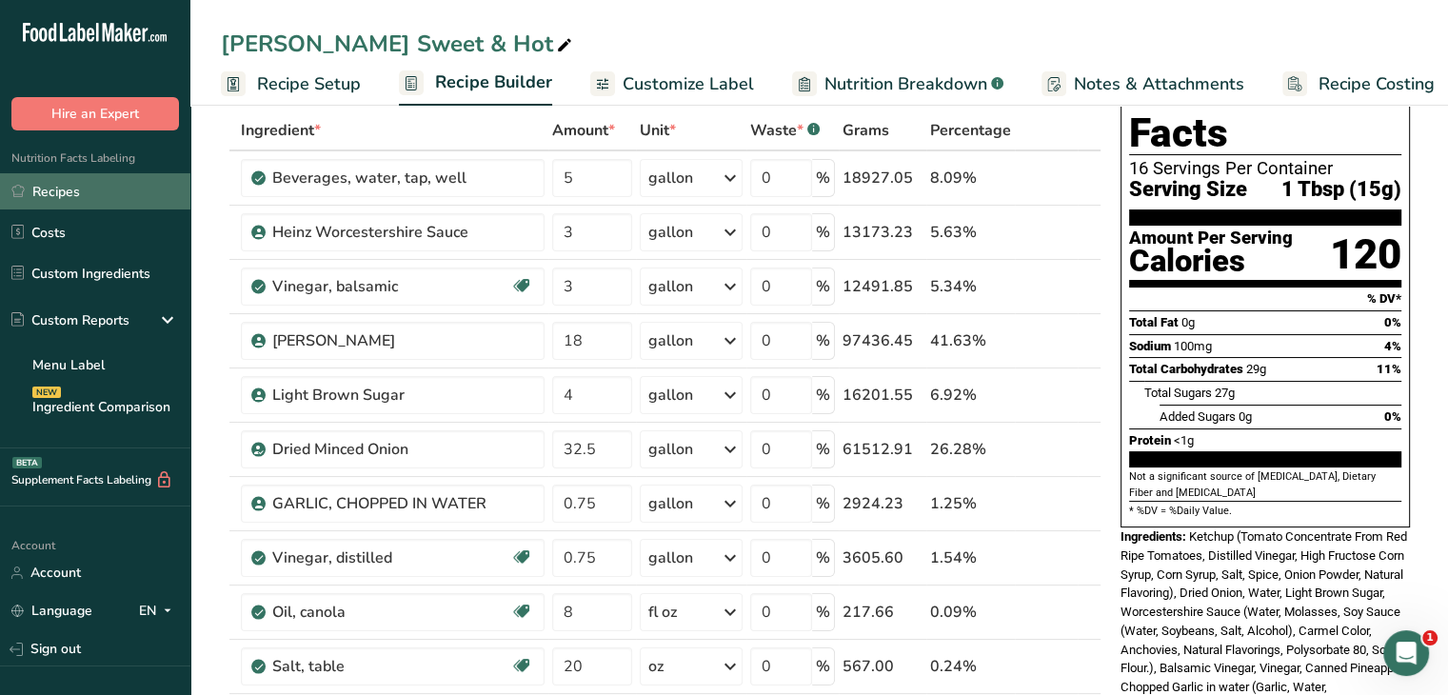
click at [31, 180] on link "Recipes" at bounding box center [95, 191] width 190 height 36
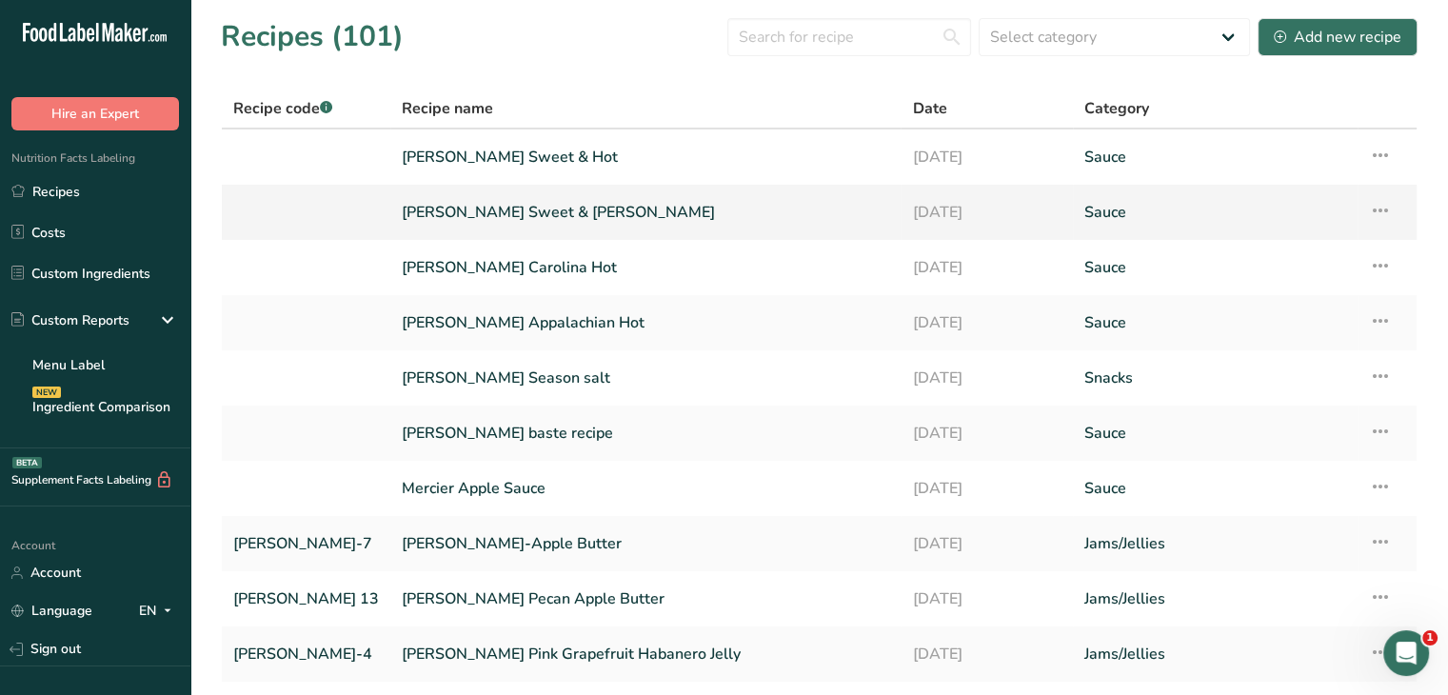
click at [481, 221] on link "[PERSON_NAME] Sweet & [PERSON_NAME]" at bounding box center [646, 212] width 488 height 40
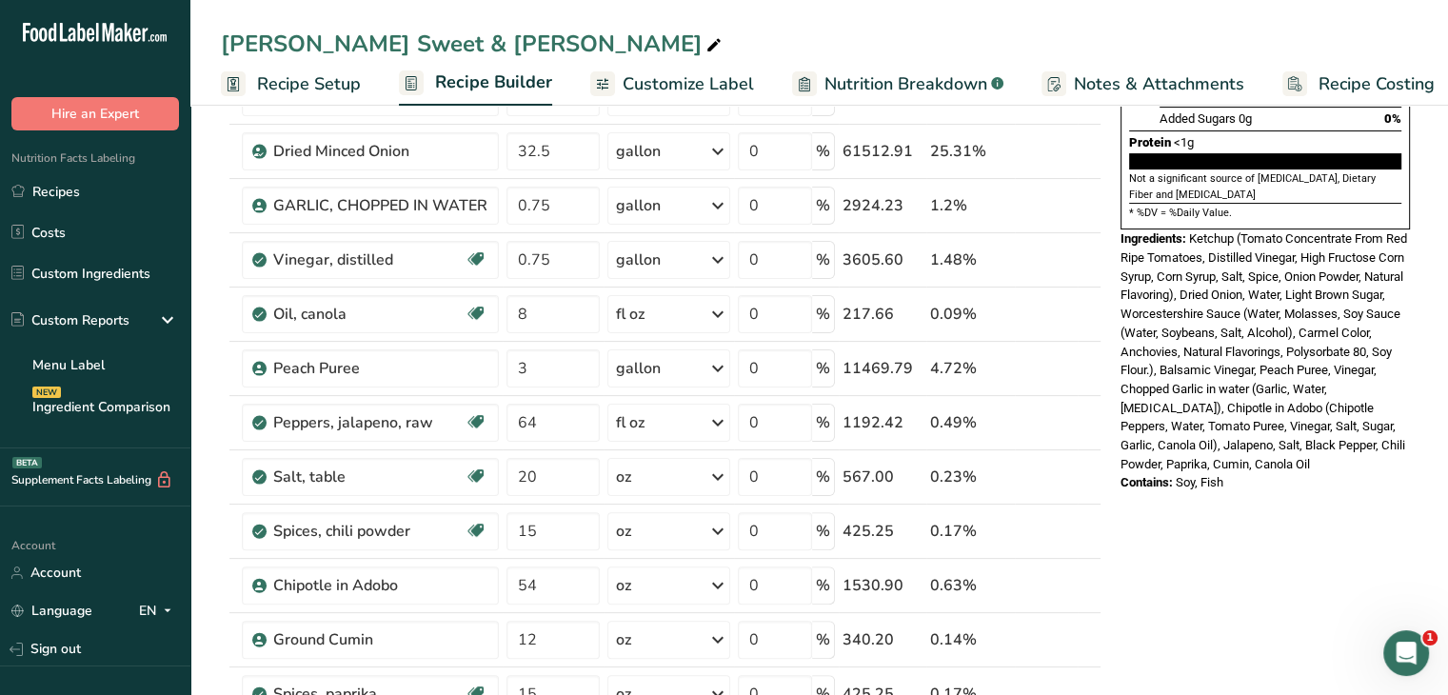
scroll to position [190, 0]
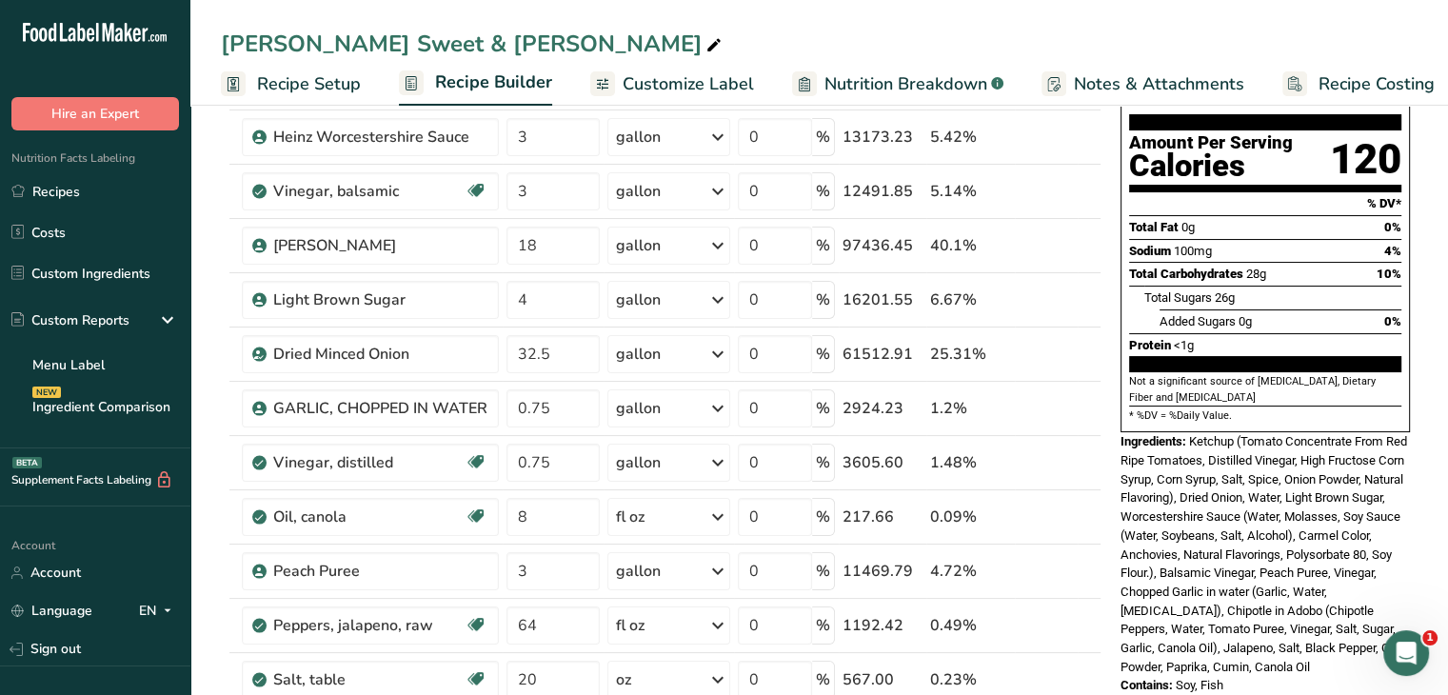
drag, startPoint x: 1120, startPoint y: 397, endPoint x: 1296, endPoint y: 637, distance: 297.7
click at [1296, 637] on div "Nutrition Facts 16 Servings Per Container Serving Size 1 Tbsp (15g) Amount Per …" at bounding box center [1265, 329] width 305 height 747
copy div "Ingredients: Ketchup (Tomato Concentrate From Red Ripe Tomatoes, Distilled Vine…"
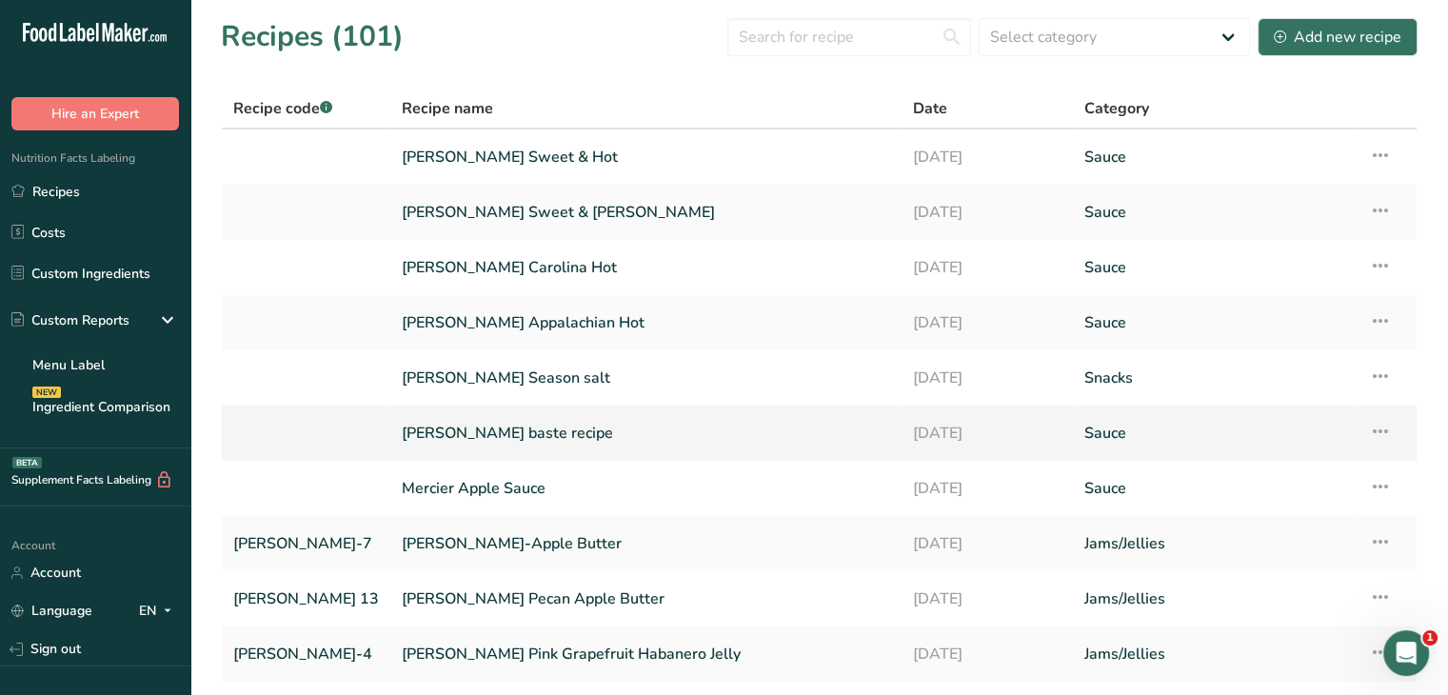
click at [495, 441] on link "[PERSON_NAME] baste recipe" at bounding box center [646, 433] width 488 height 40
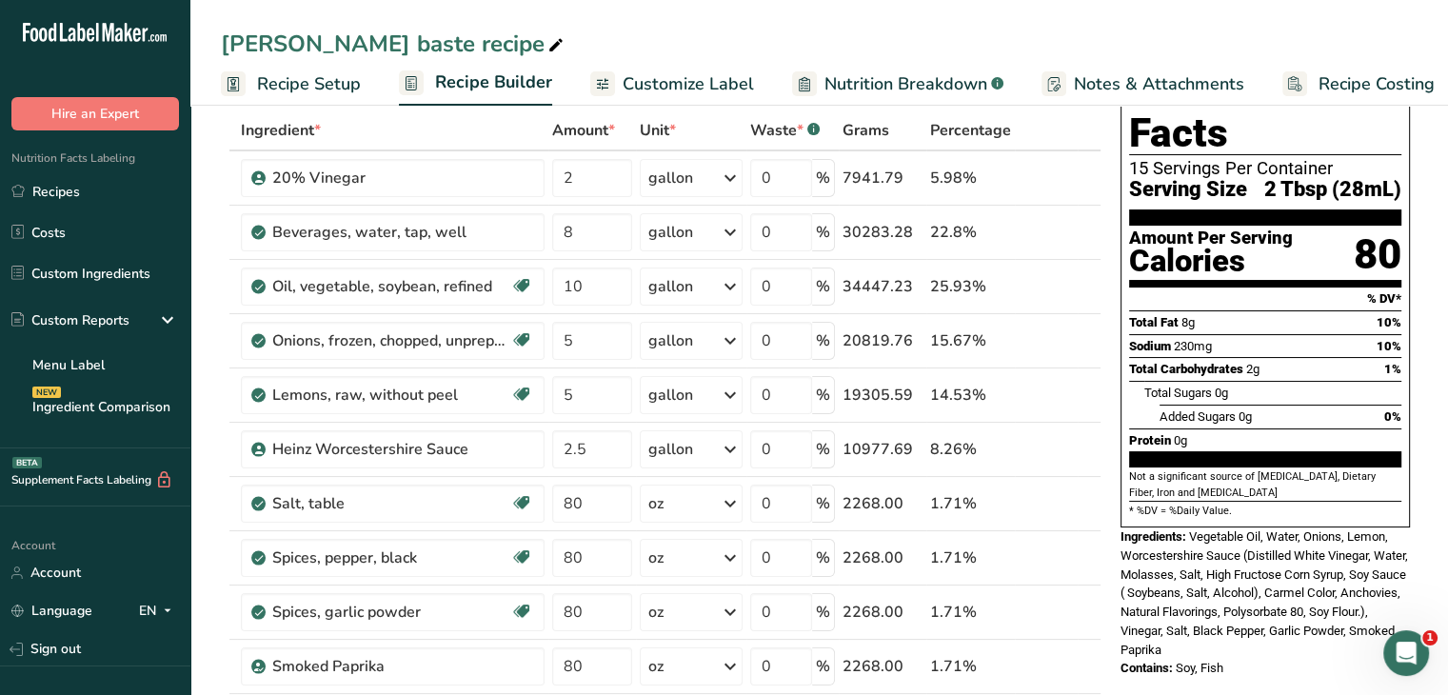
scroll to position [381, 0]
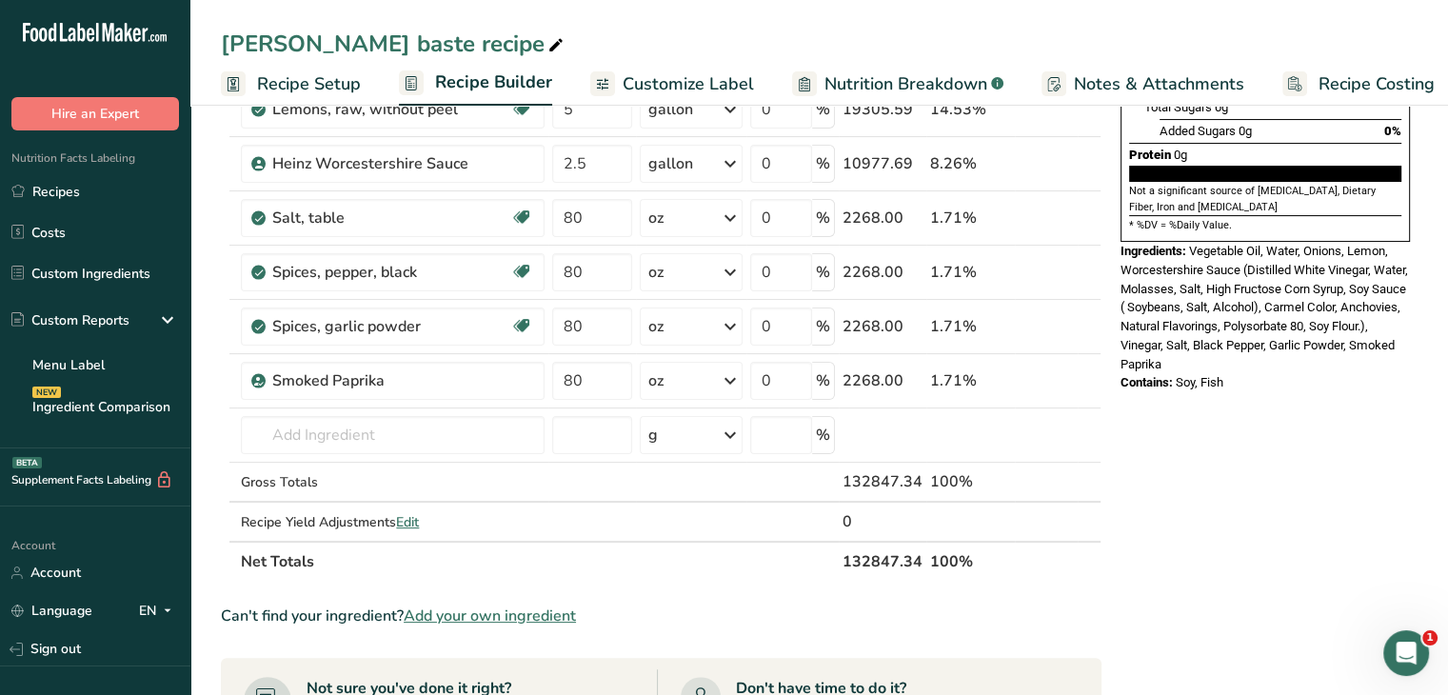
drag, startPoint x: 1223, startPoint y: 334, endPoint x: 1116, endPoint y: 208, distance: 165.6
click at [1116, 208] on div "Nutrition Facts 15 Servings Per Container Serving Size 2 Tbsp (28mL) Amount Per…" at bounding box center [1265, 83] width 305 height 634
copy div "Ingredients: Vegetable Oil, Water, Onions, Lemon, Worcestershire Sauce (Distill…"
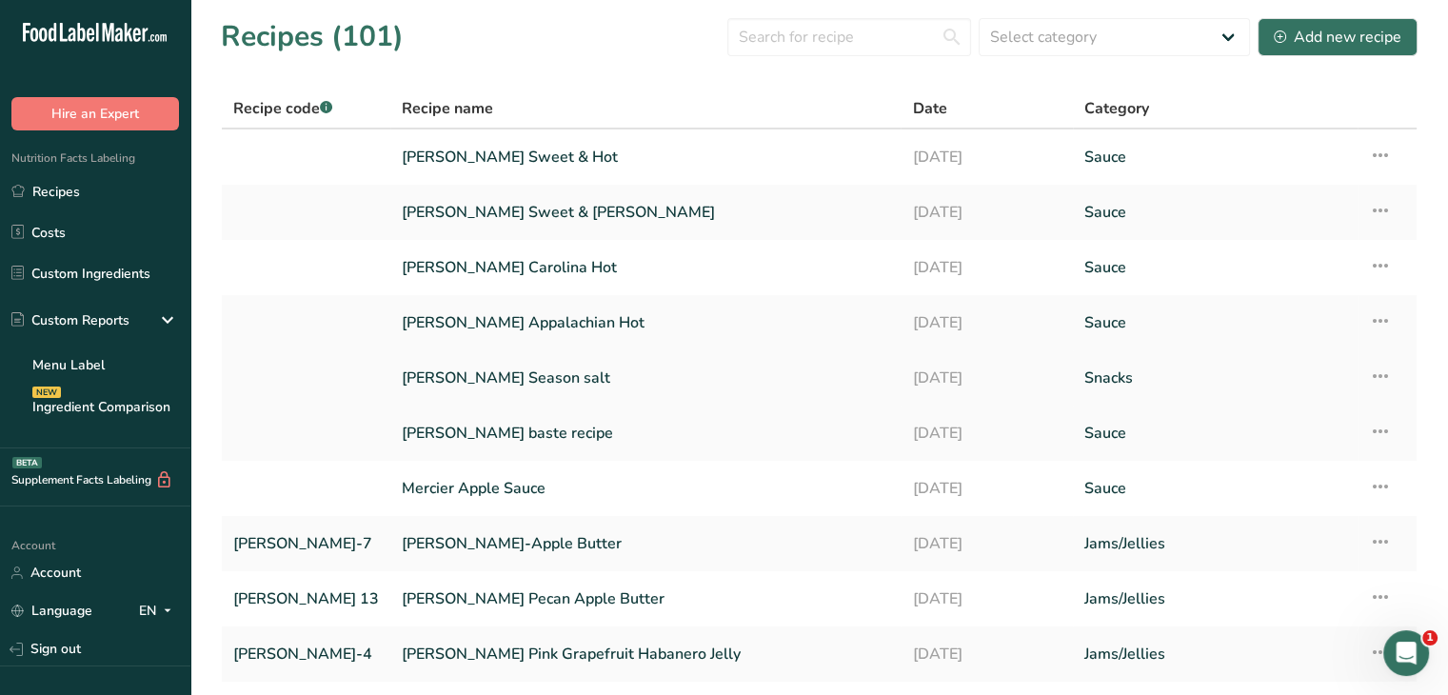
click at [486, 386] on link "[PERSON_NAME] Season salt" at bounding box center [646, 378] width 488 height 40
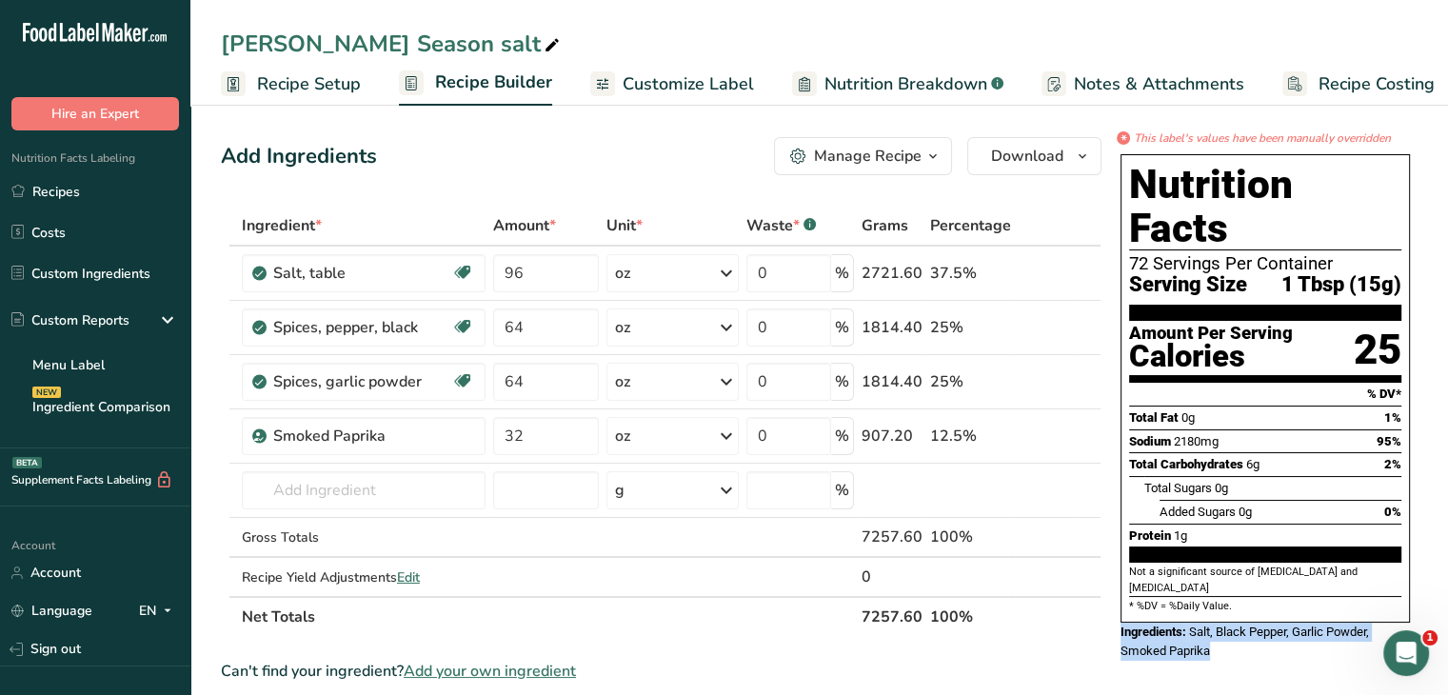
drag, startPoint x: 1209, startPoint y: 589, endPoint x: 1122, endPoint y: 569, distance: 89.9
click at [1122, 623] on div "Ingredients: Salt, Black Pepper, Garlic Powder, Smoked Paprika" at bounding box center [1265, 641] width 289 height 37
copy div "Ingredients: Salt, Black Pepper, Garlic Powder, Smoked Paprika"
